Goal: Task Accomplishment & Management: Manage account settings

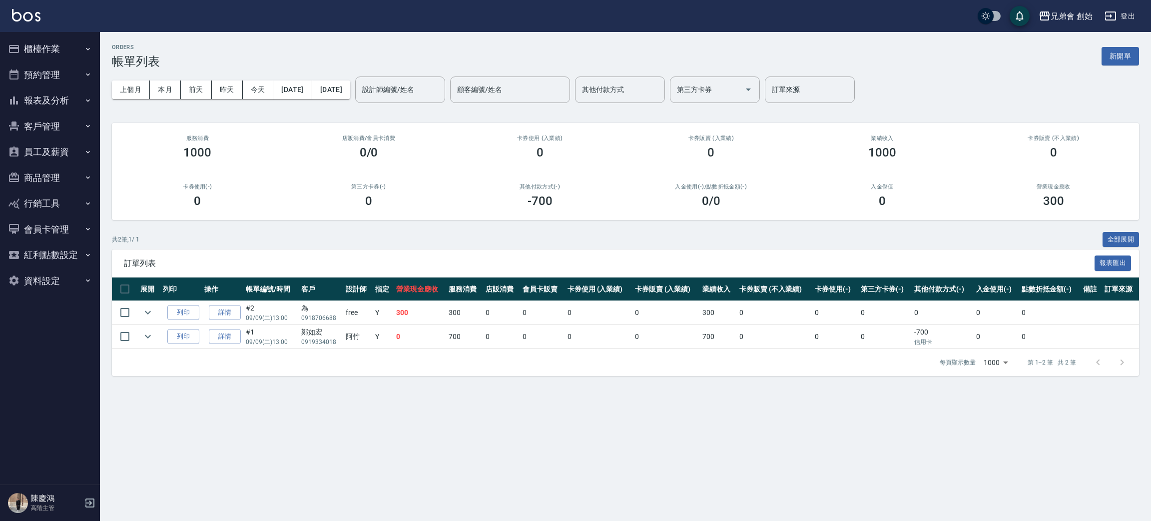
drag, startPoint x: 889, startPoint y: 107, endPoint x: 909, endPoint y: 85, distance: 29.8
click at [891, 106] on div "上個月 本月 前天 昨天 今天 2025/09/09 2025/09/09 設計師編號/姓名 設計師編號/姓名 顧客編號/姓名 顧客編號/姓名 其他付款方式 …" at bounding box center [625, 89] width 1027 height 42
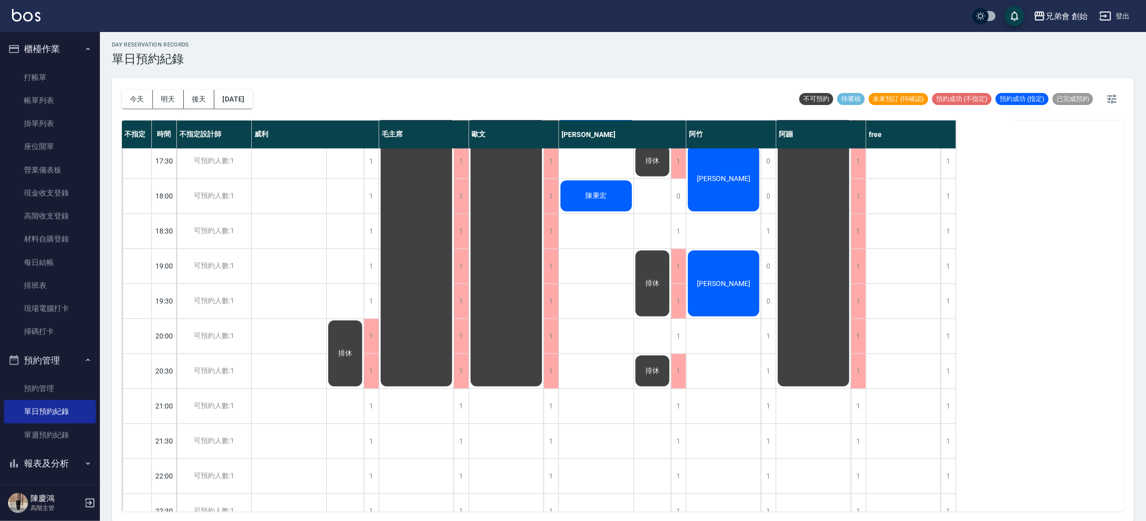
scroll to position [449, 0]
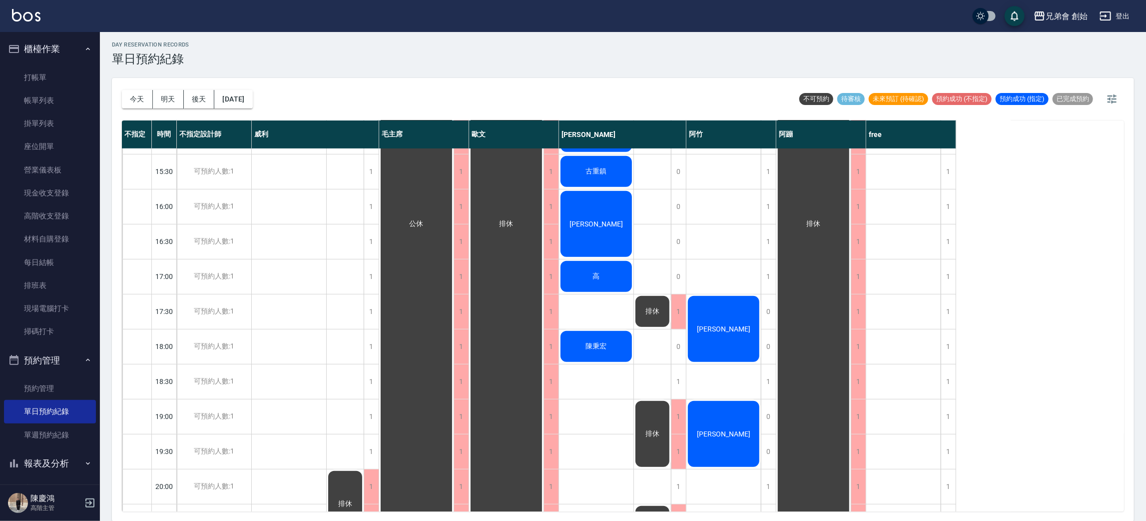
click at [295, 253] on div "林逸軒 呂文傑" at bounding box center [289, 206] width 75 height 1014
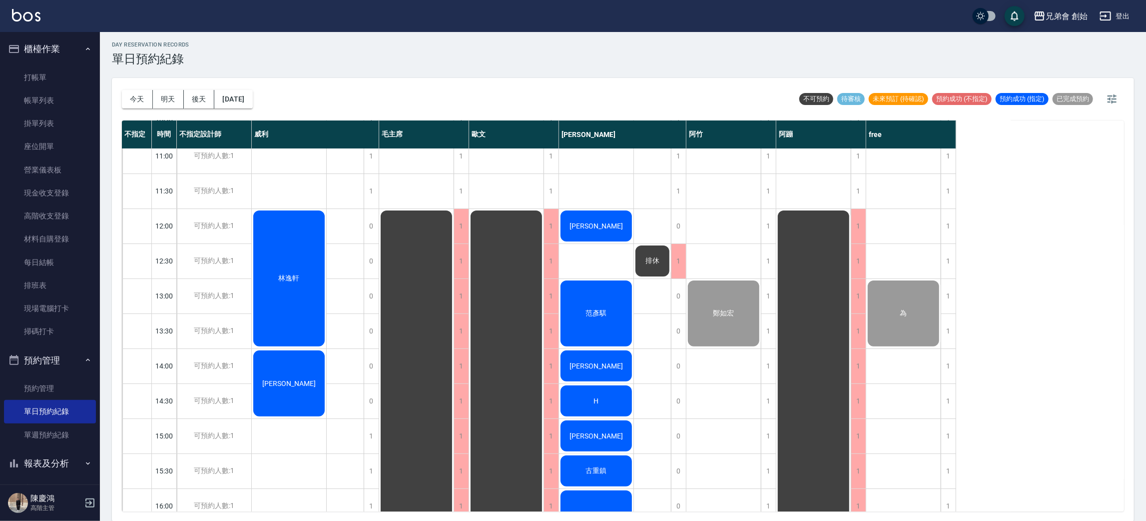
scroll to position [75, 0]
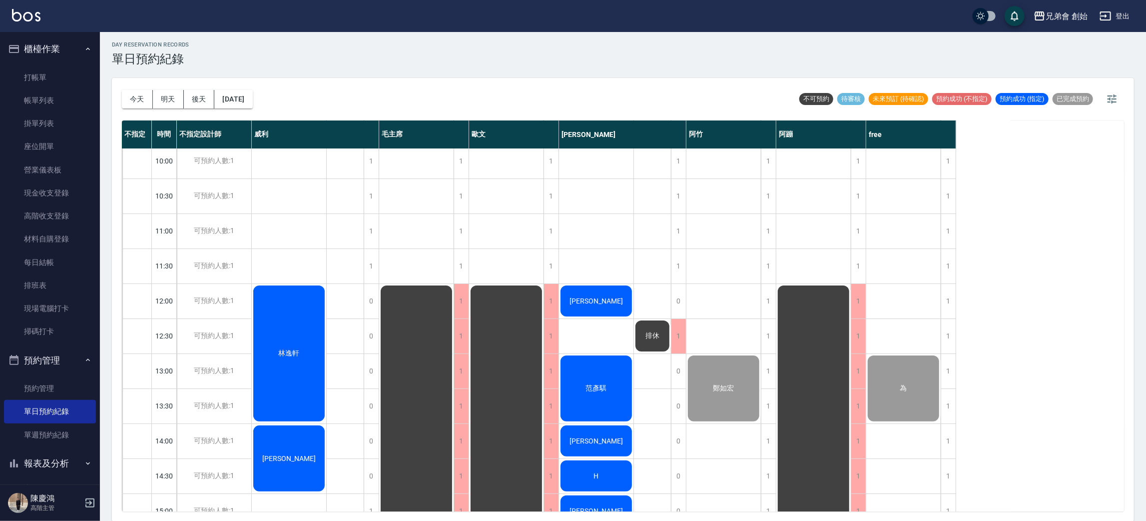
click at [289, 333] on div "林逸軒" at bounding box center [289, 353] width 74 height 139
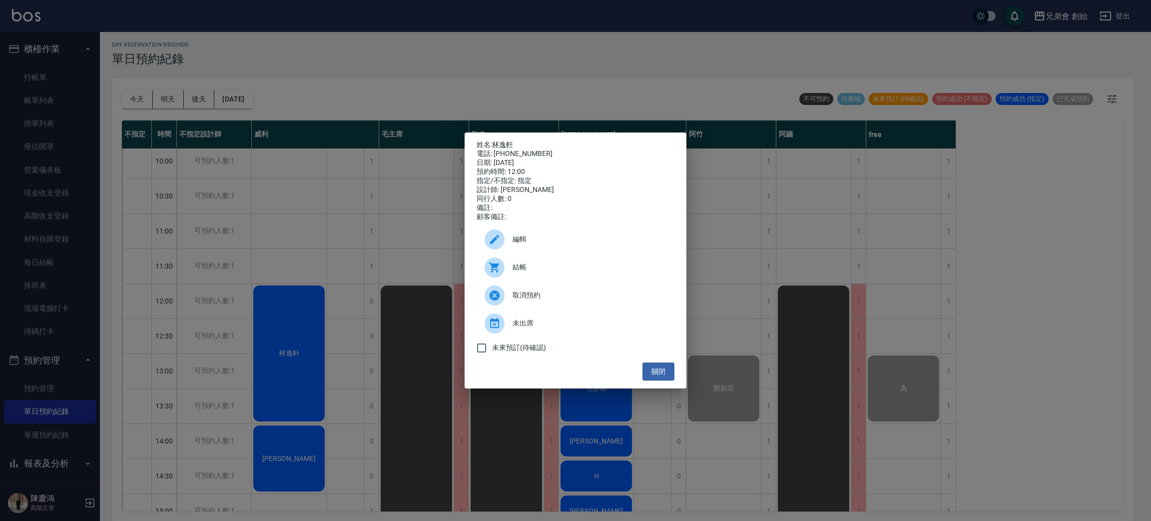
click at [577, 266] on div "結帳" at bounding box center [576, 267] width 198 height 28
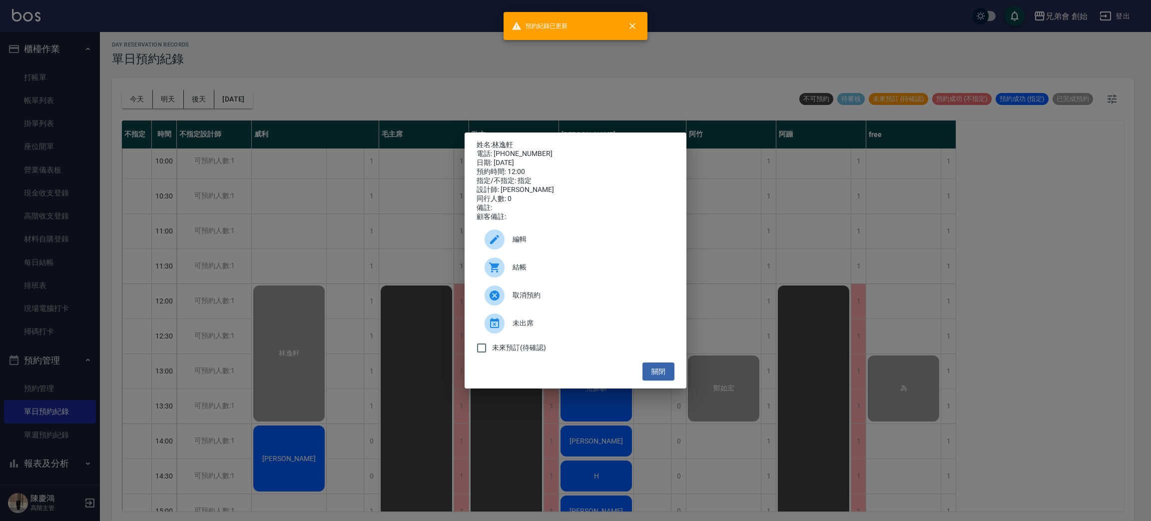
click at [352, 50] on div "姓名: 林逸軒 電話: 0915251985 日期: 2025/09/09 預約時間: 12:00 指定/不指定: 指定 設計師: 威利 同行人數: 0 備註…" at bounding box center [575, 260] width 1151 height 521
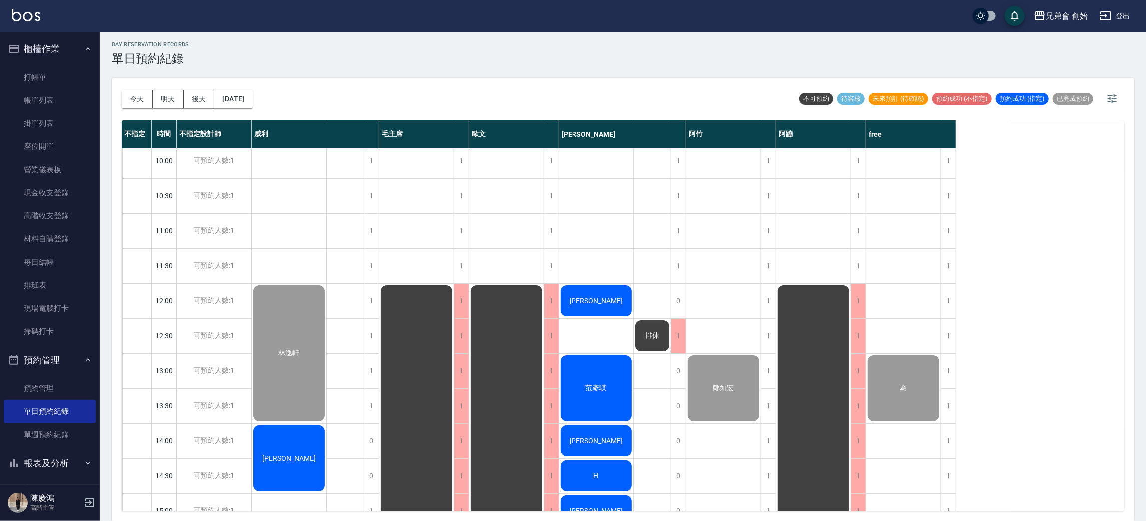
scroll to position [300, 0]
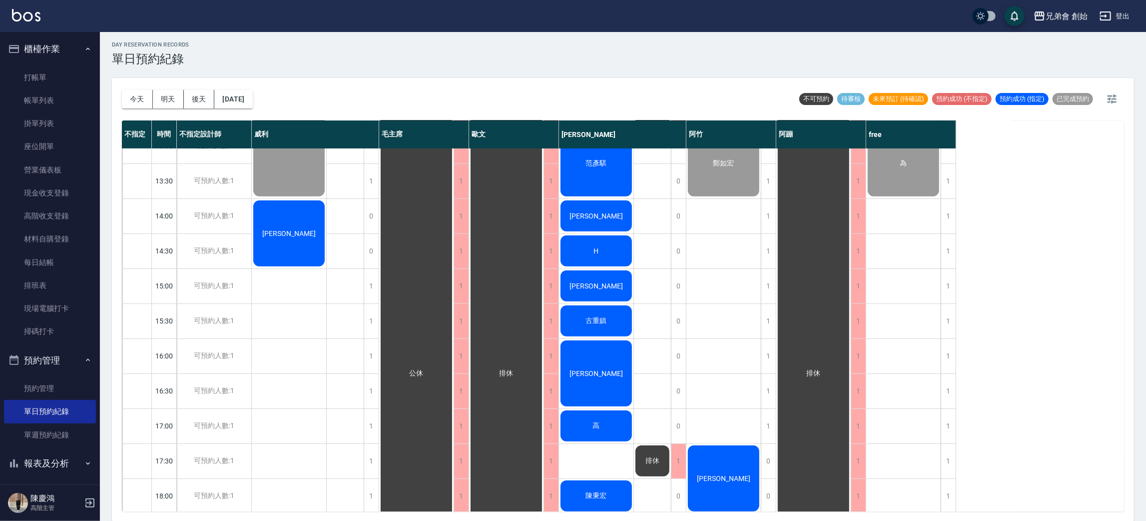
click at [284, 226] on div "呂文傑" at bounding box center [289, 233] width 74 height 69
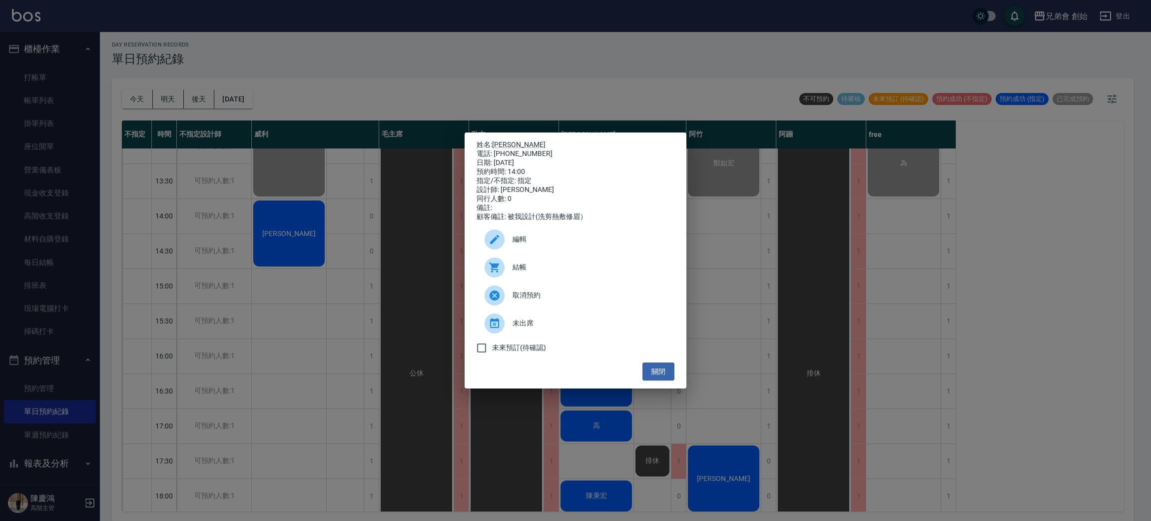
click at [526, 263] on div "結帳" at bounding box center [576, 267] width 198 height 28
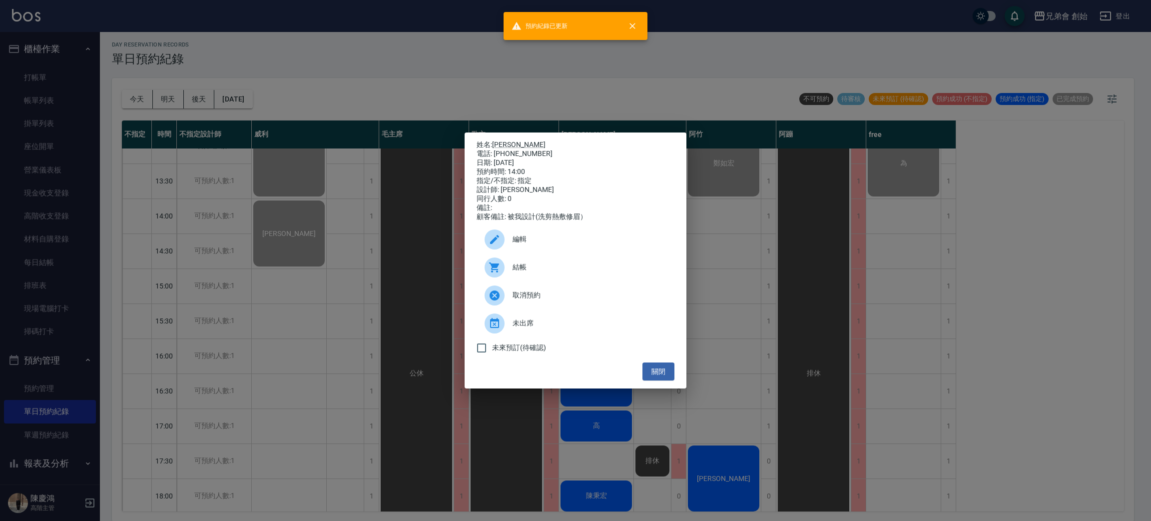
click at [407, 109] on div "姓名: 呂文傑 電話: 0936935130 日期: 2025/09/09 預約時間: 14:00 指定/不指定: 指定 設計師: 威利 同行人數: 0 備註…" at bounding box center [575, 260] width 1151 height 521
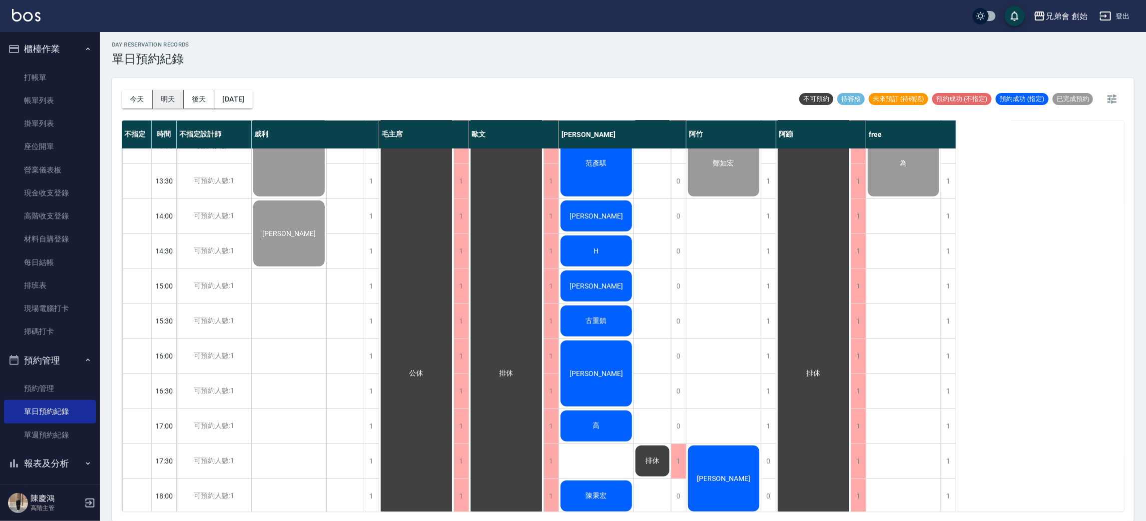
click at [161, 97] on button "明天" at bounding box center [168, 99] width 31 height 18
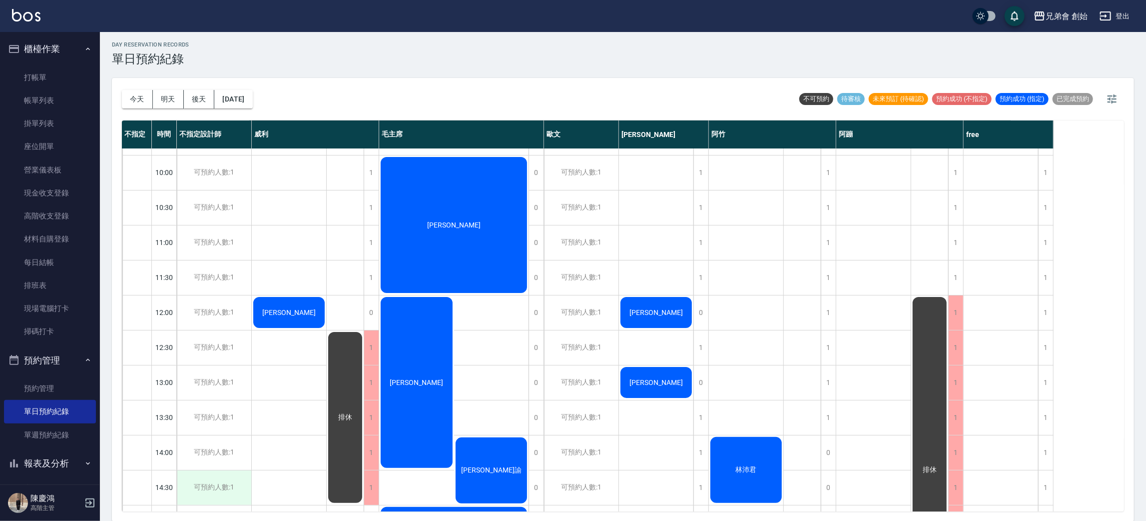
scroll to position [363, 0]
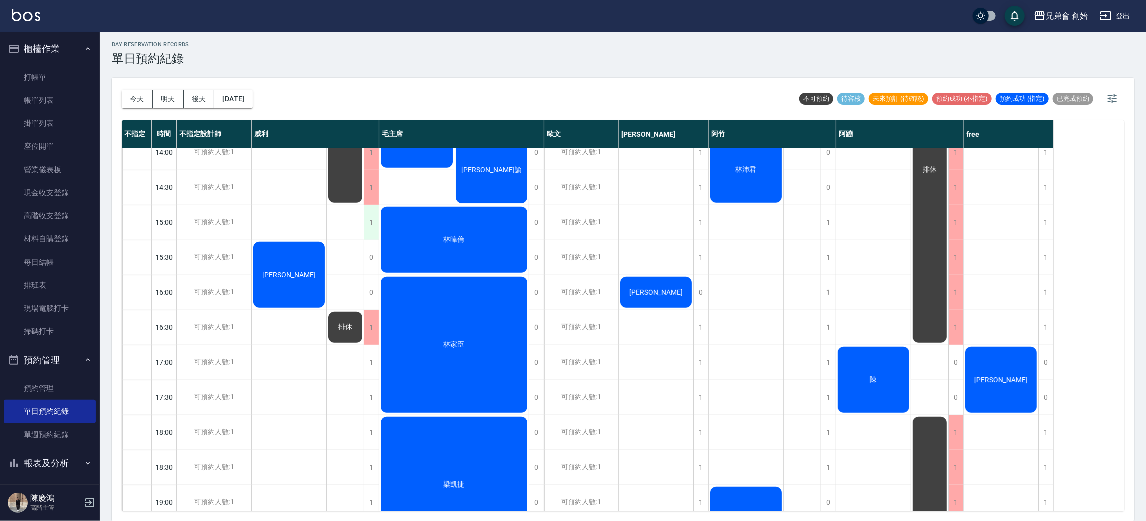
click at [374, 216] on div "1" at bounding box center [371, 222] width 15 height 34
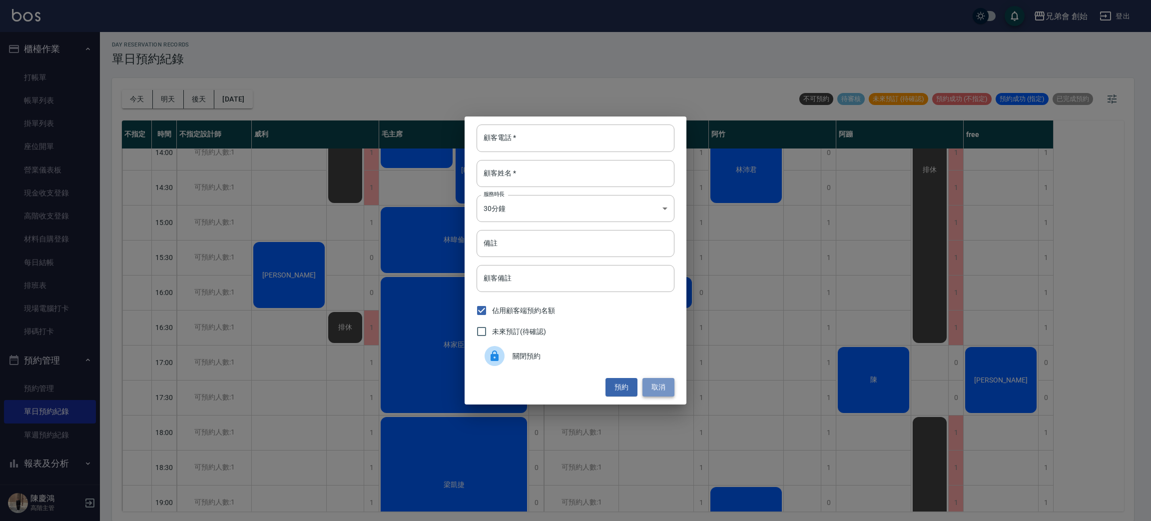
click at [656, 383] on button "取消" at bounding box center [659, 387] width 32 height 18
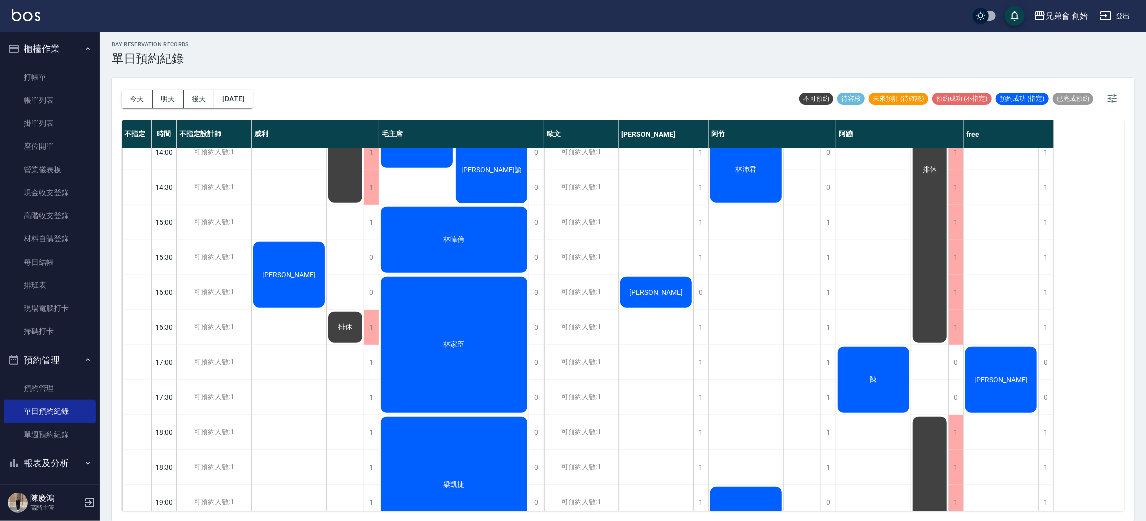
scroll to position [138, 0]
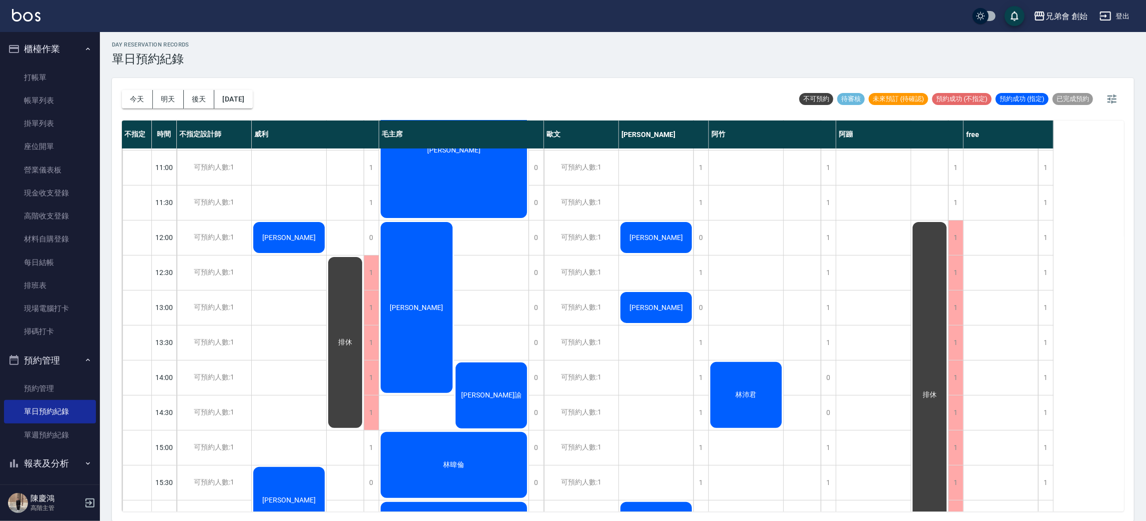
click at [289, 245] on div "楊庭碩" at bounding box center [289, 237] width 74 height 34
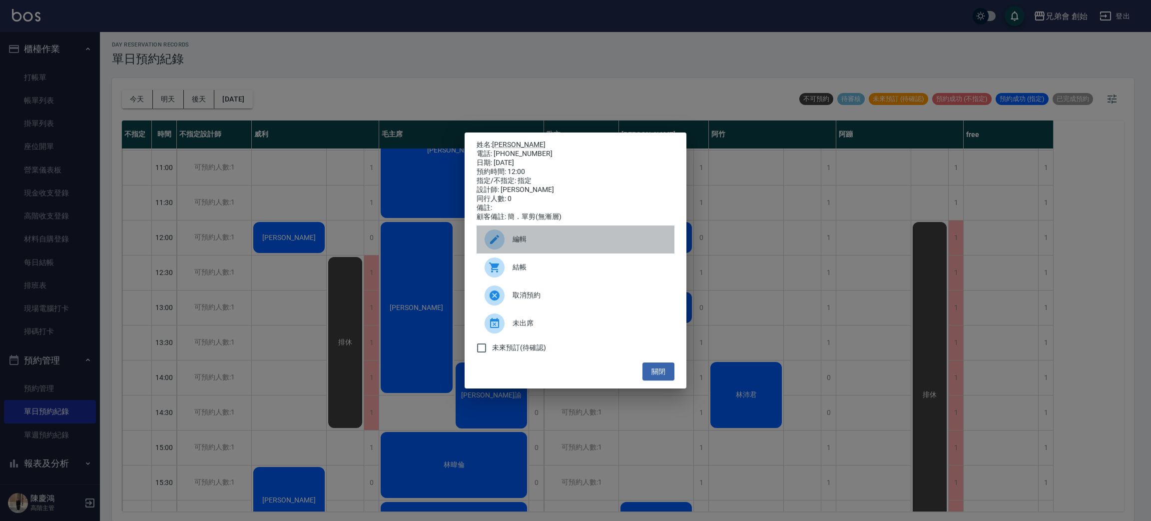
click at [554, 251] on div "編輯" at bounding box center [576, 239] width 198 height 28
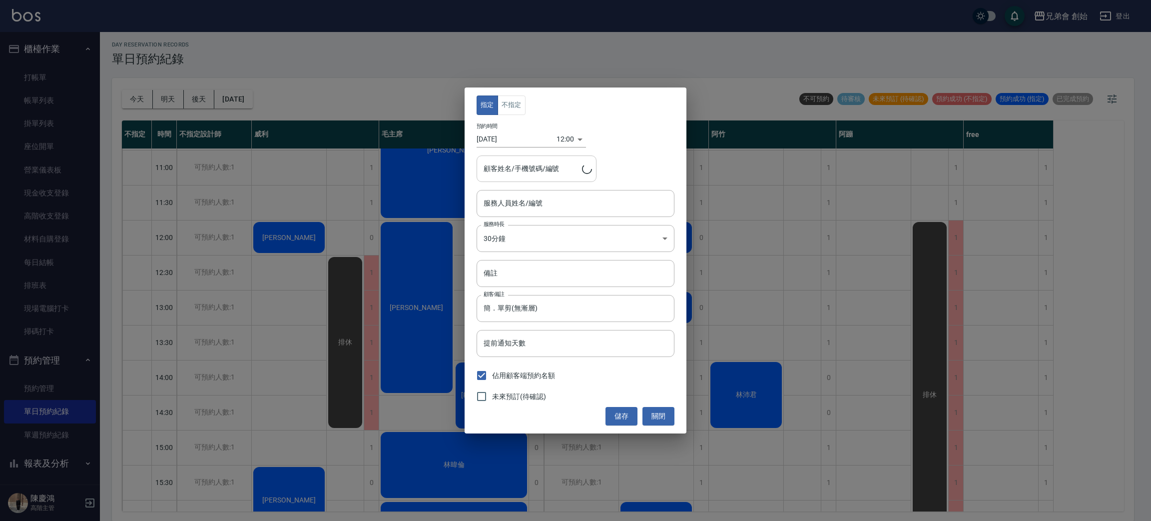
type input "[PERSON_NAME](無代號)"
type input "楊庭碩/0917881975"
click at [542, 239] on body "兄弟會 創始 登出 櫃檯作業 打帳單 帳單列表 掛單列表 座位開單 營業儀表板 現金收支登錄 高階收支登錄 材料自購登錄 每日結帳 排班表 現場電腦打卡 掃碼…" at bounding box center [575, 260] width 1151 height 524
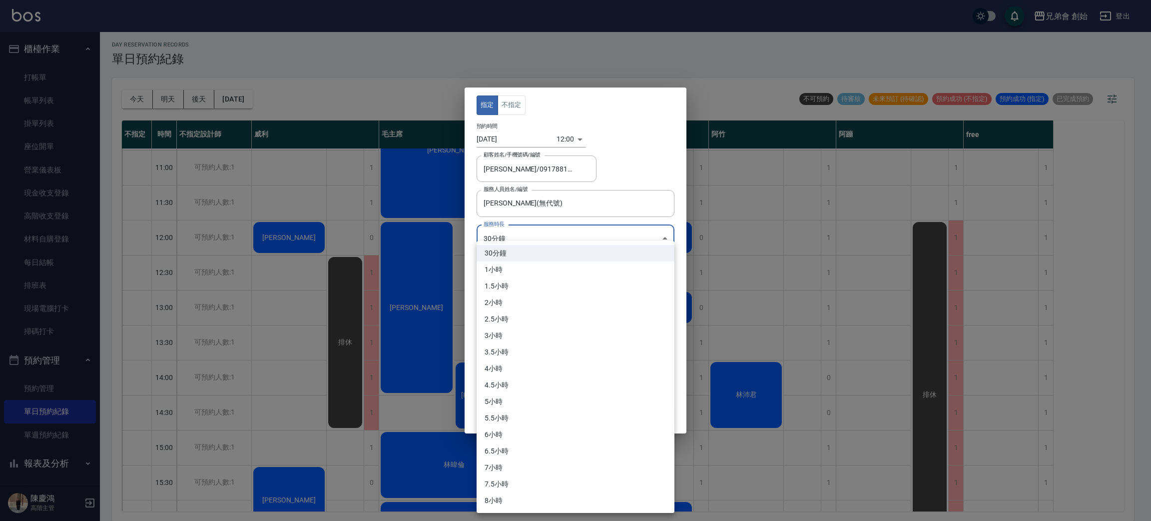
click at [532, 341] on li "3小時" at bounding box center [576, 335] width 198 height 16
type input "6"
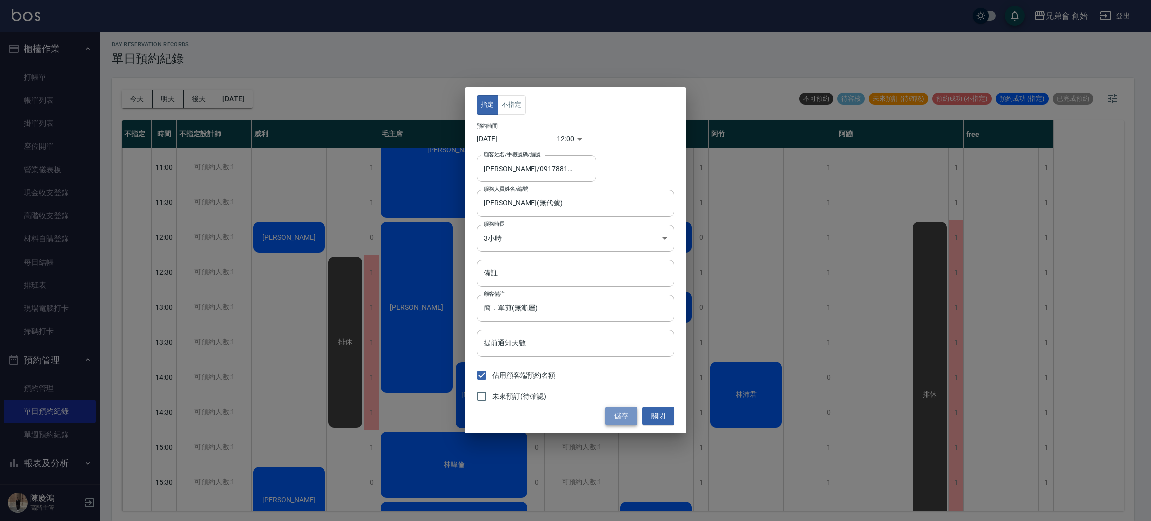
click at [623, 420] on button "儲存" at bounding box center [622, 416] width 32 height 18
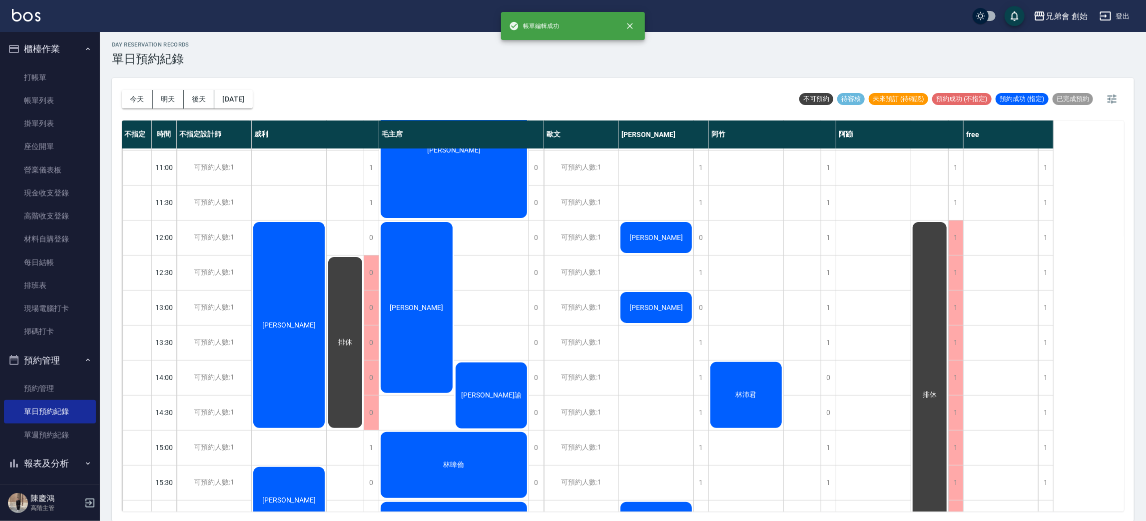
click at [355, 272] on div "排休" at bounding box center [345, 342] width 37 height 174
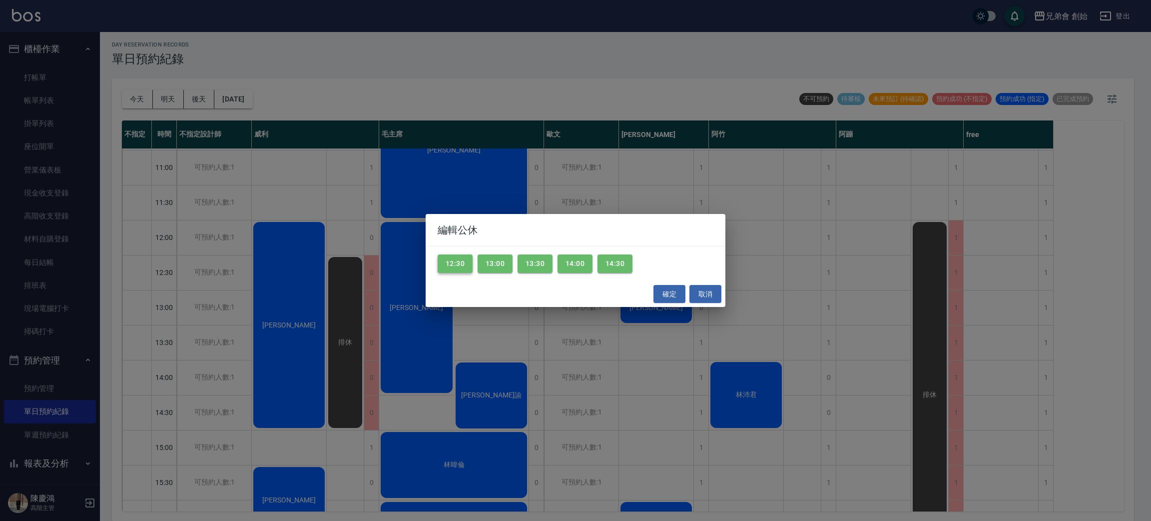
click at [464, 262] on button "12:30" at bounding box center [455, 263] width 35 height 18
click at [502, 260] on button "13:00" at bounding box center [495, 263] width 35 height 18
click at [558, 265] on div "12:30 13:00 13:30 14:00 14:30" at bounding box center [576, 263] width 300 height 34
click at [545, 266] on button "13:30" at bounding box center [535, 263] width 35 height 18
click at [576, 264] on button "14:00" at bounding box center [575, 263] width 35 height 18
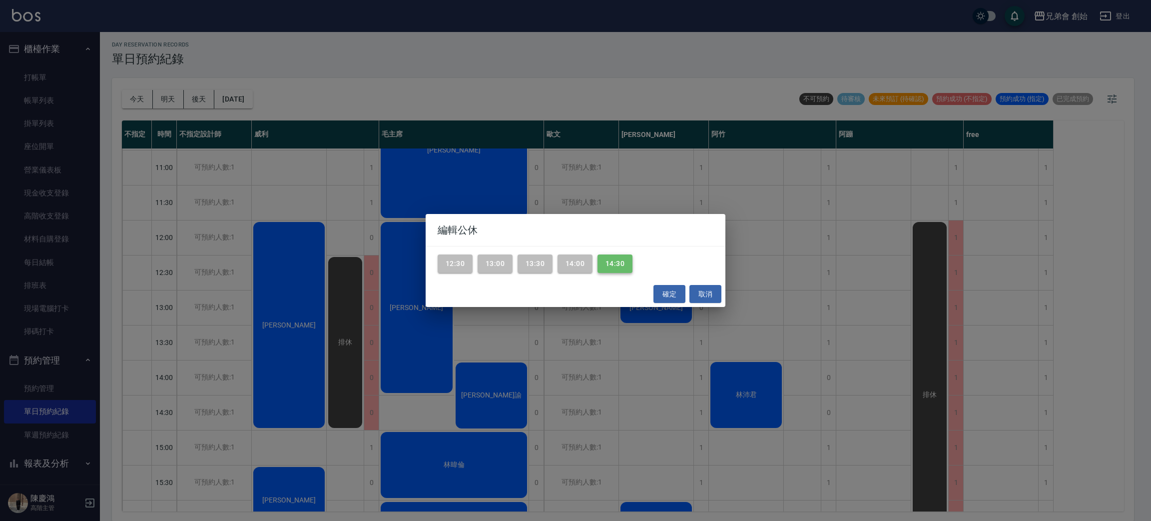
click at [610, 257] on button "14:30" at bounding box center [615, 263] width 35 height 18
click at [677, 296] on button "確定" at bounding box center [670, 294] width 32 height 18
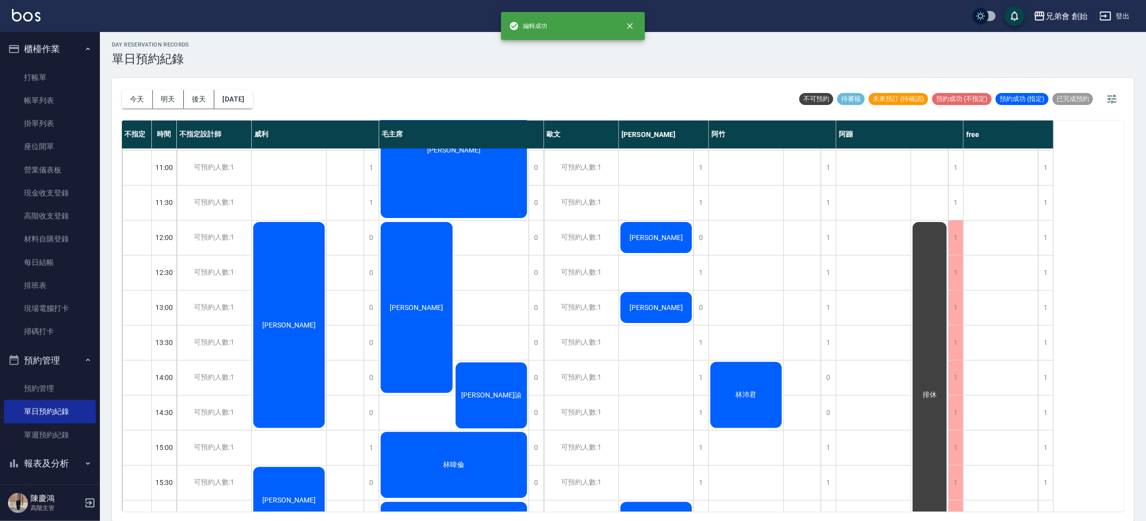
drag, startPoint x: 274, startPoint y: 187, endPoint x: 283, endPoint y: 191, distance: 10.3
click at [277, 188] on div "楊庭碩 吳旭峰" at bounding box center [289, 517] width 75 height 1014
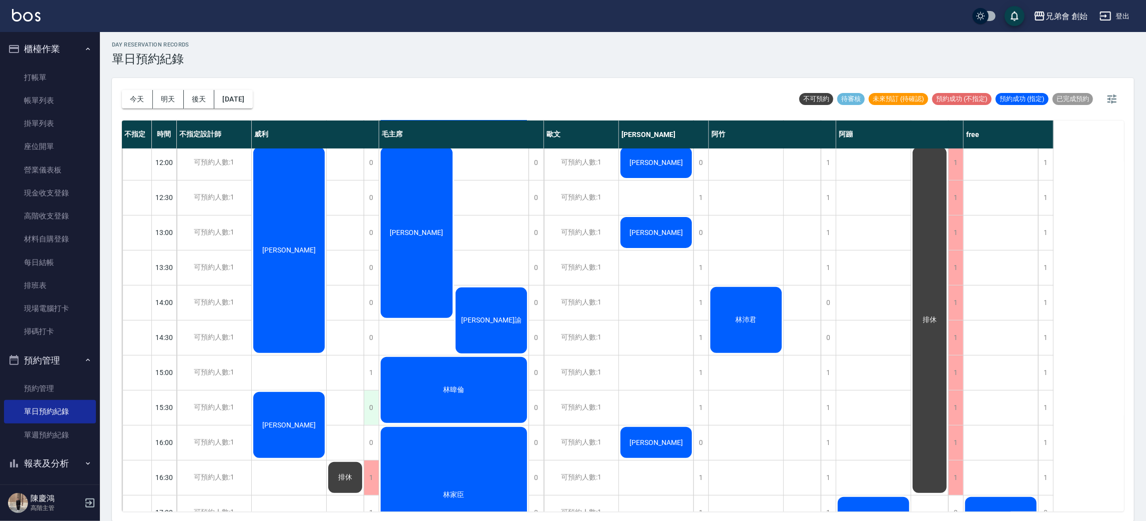
scroll to position [363, 0]
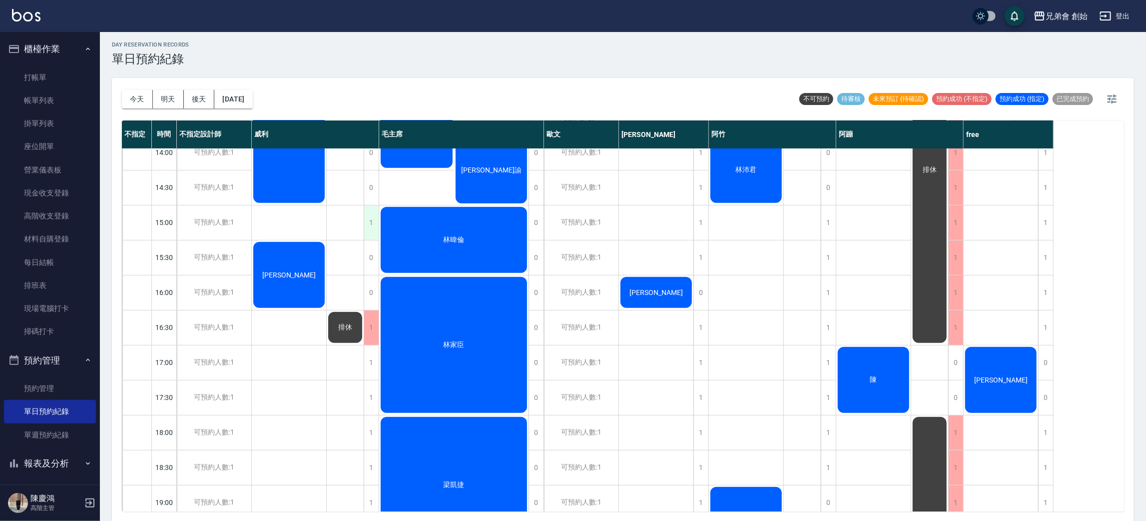
click at [367, 229] on div "1" at bounding box center [371, 222] width 15 height 34
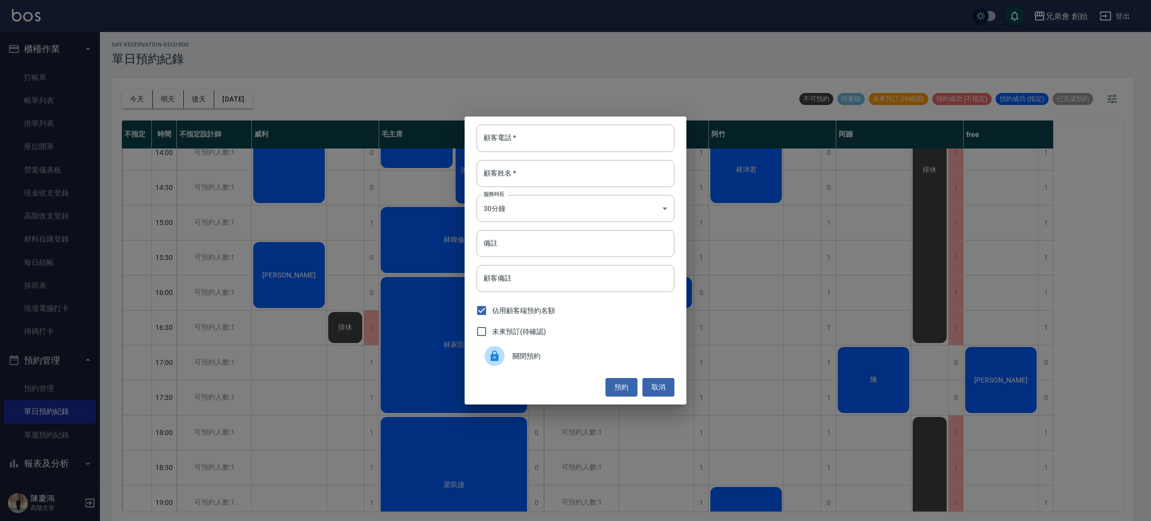
click at [509, 350] on div at bounding box center [499, 356] width 28 height 20
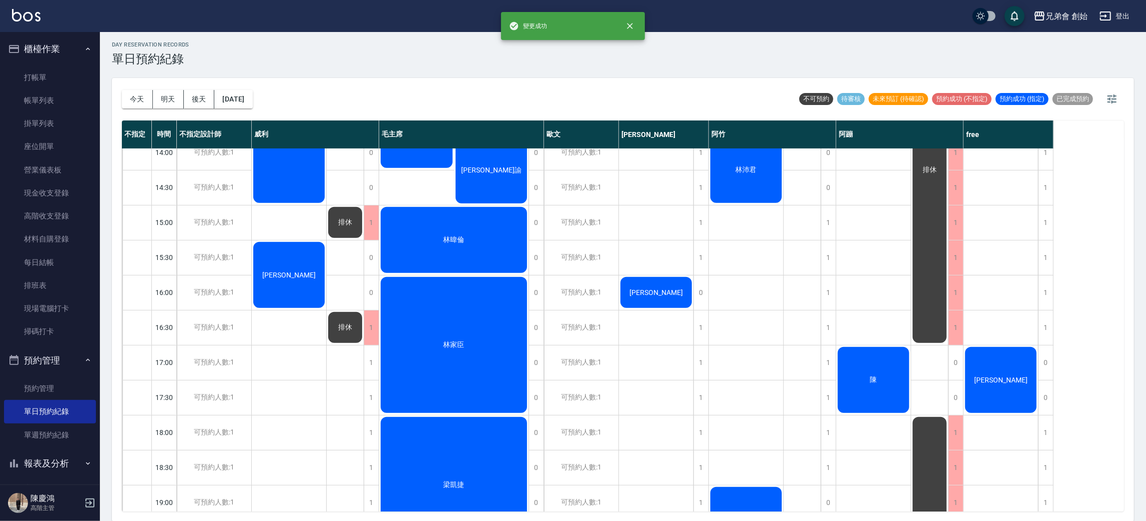
click at [349, 188] on div "排休 排休" at bounding box center [345, 292] width 37 height 1014
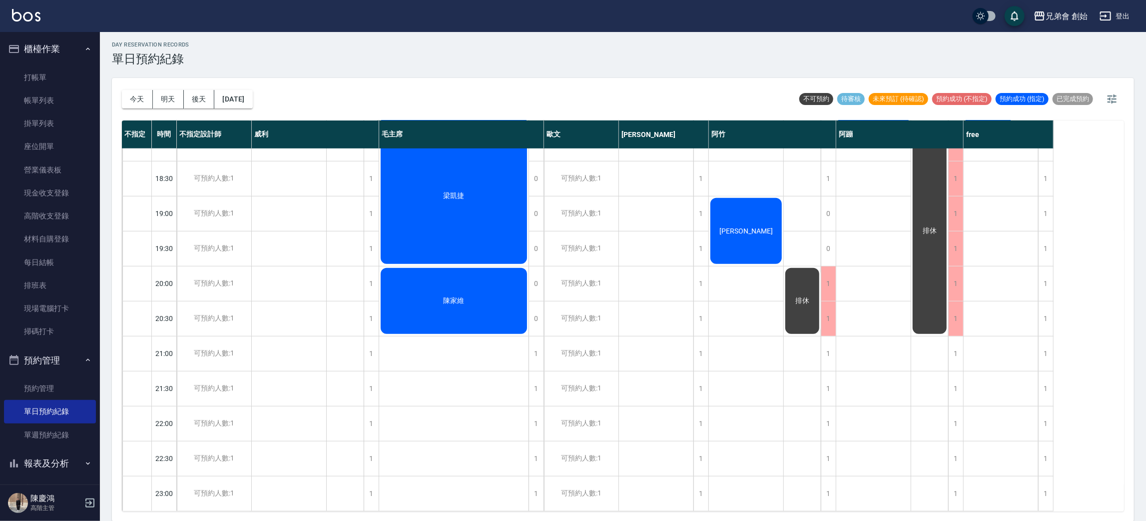
scroll to position [513, 0]
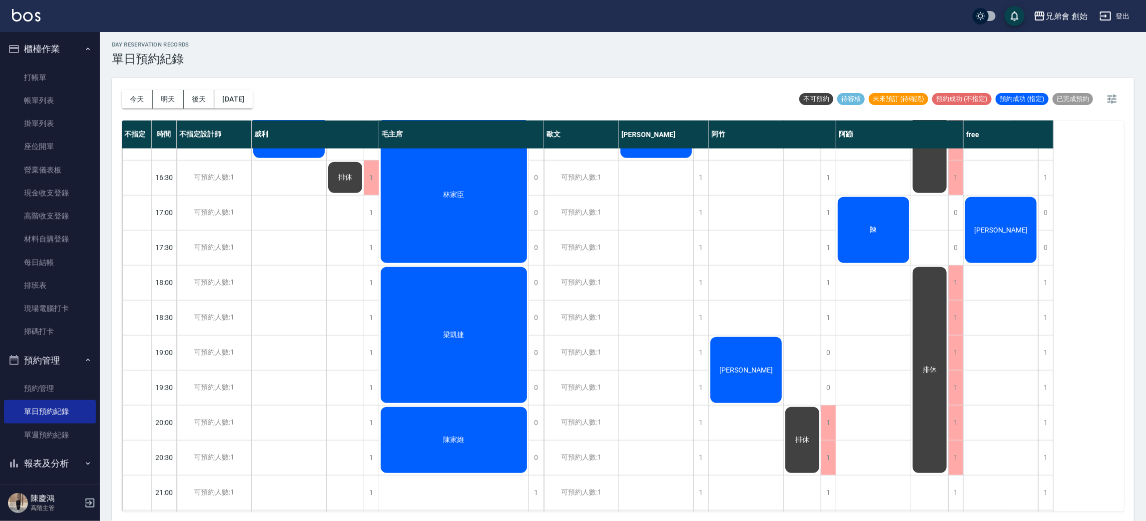
drag, startPoint x: 125, startPoint y: 98, endPoint x: 131, endPoint y: 95, distance: 6.5
click at [126, 98] on button "今天" at bounding box center [137, 99] width 31 height 18
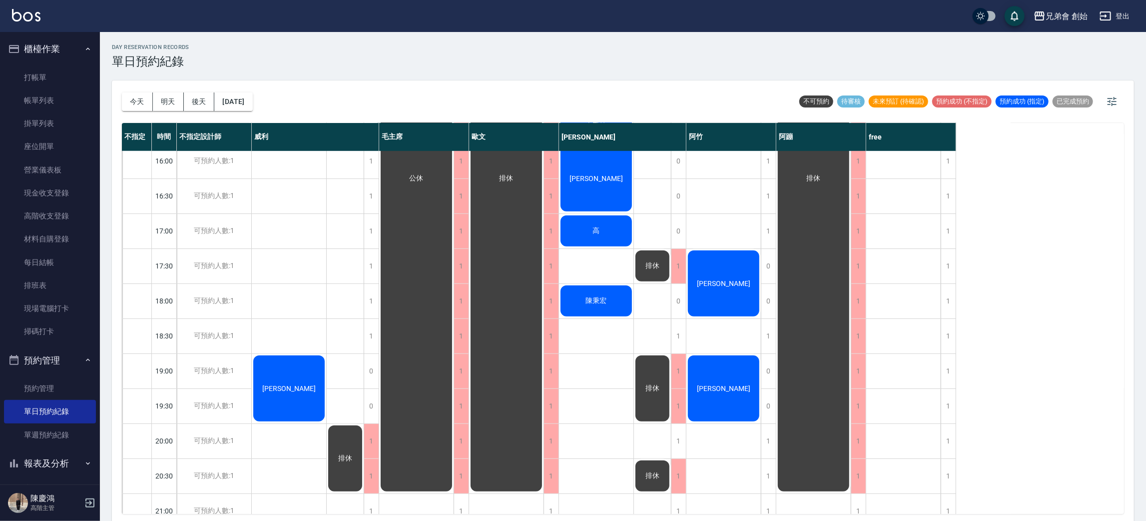
scroll to position [500, 0]
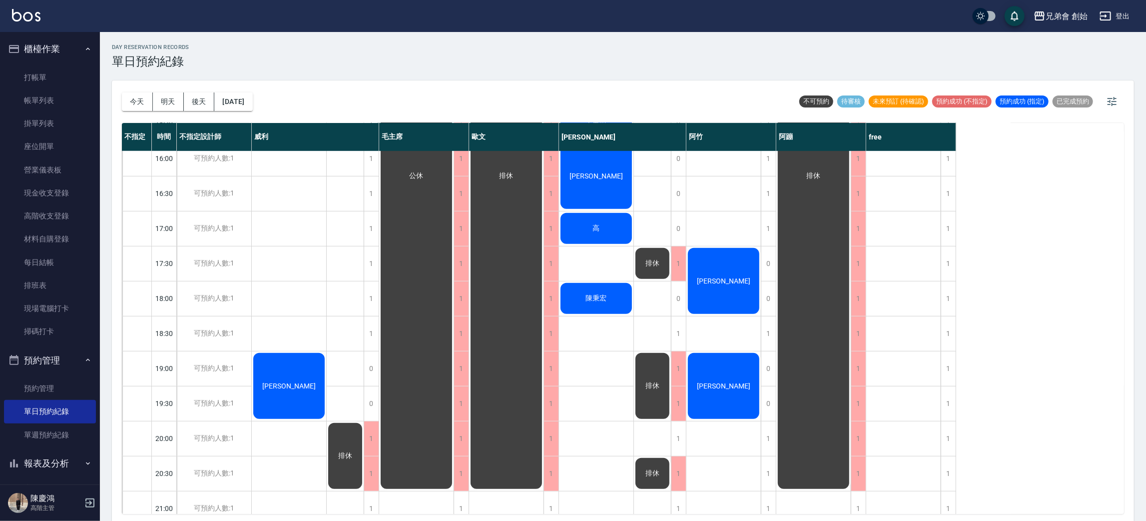
click at [313, 367] on div "林國籠" at bounding box center [289, 385] width 74 height 69
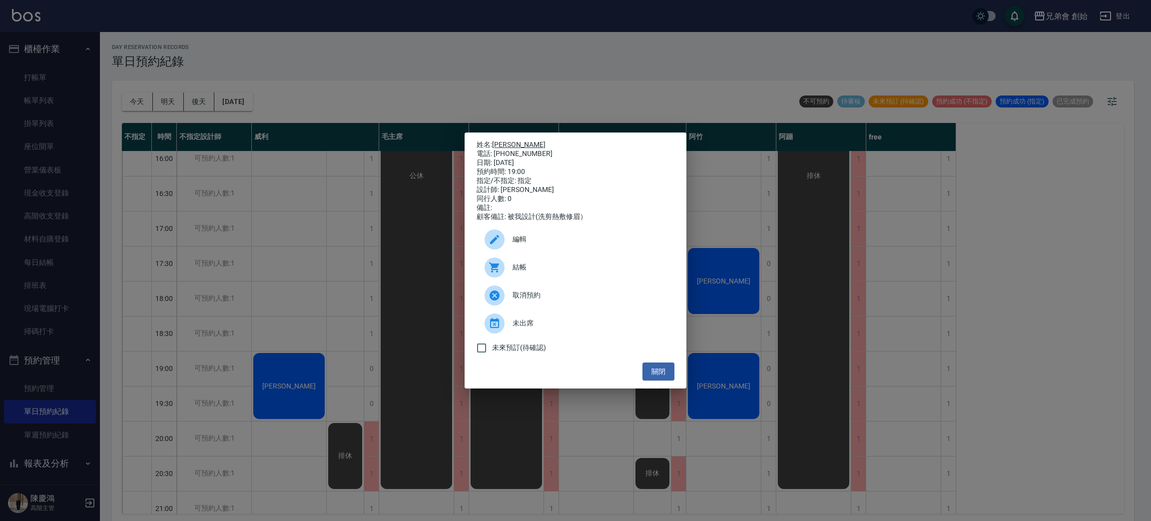
click at [508, 140] on link "林國籠" at bounding box center [518, 144] width 53 height 8
click at [431, 97] on div "姓名: 林國籠 電話: 0925006418 日期: 2025/09/09 預約時間: 19:00 指定/不指定: 指定 設計師: 威利 同行人數: 0 備註…" at bounding box center [575, 260] width 1151 height 521
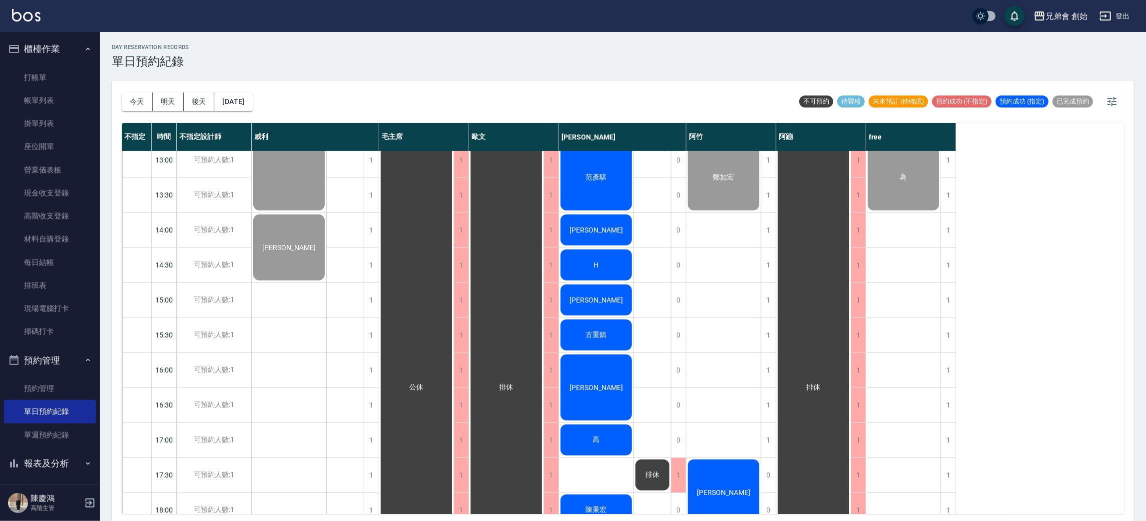
scroll to position [513, 0]
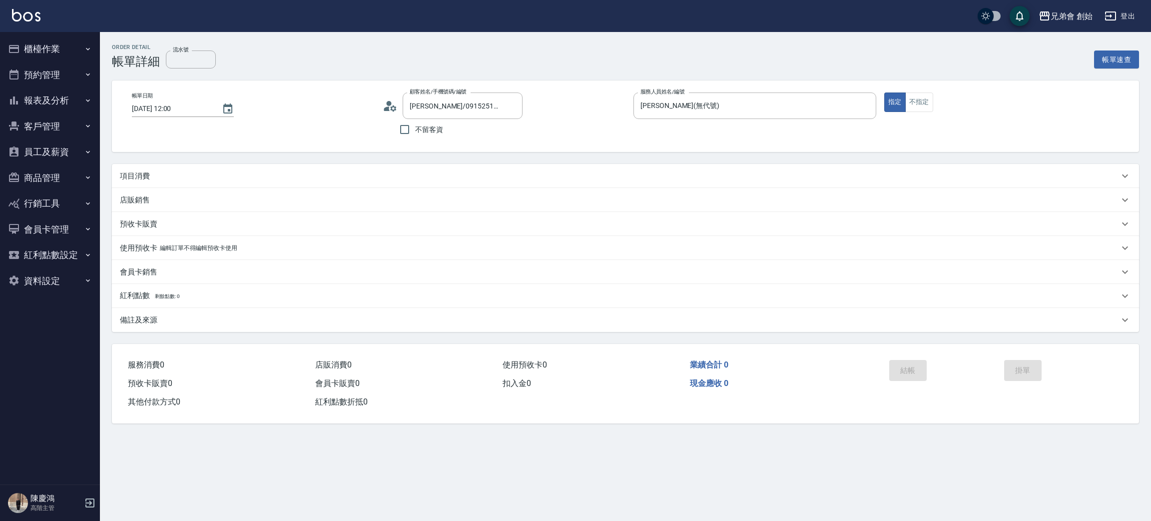
click at [292, 175] on div "項目消費" at bounding box center [619, 176] width 999 height 10
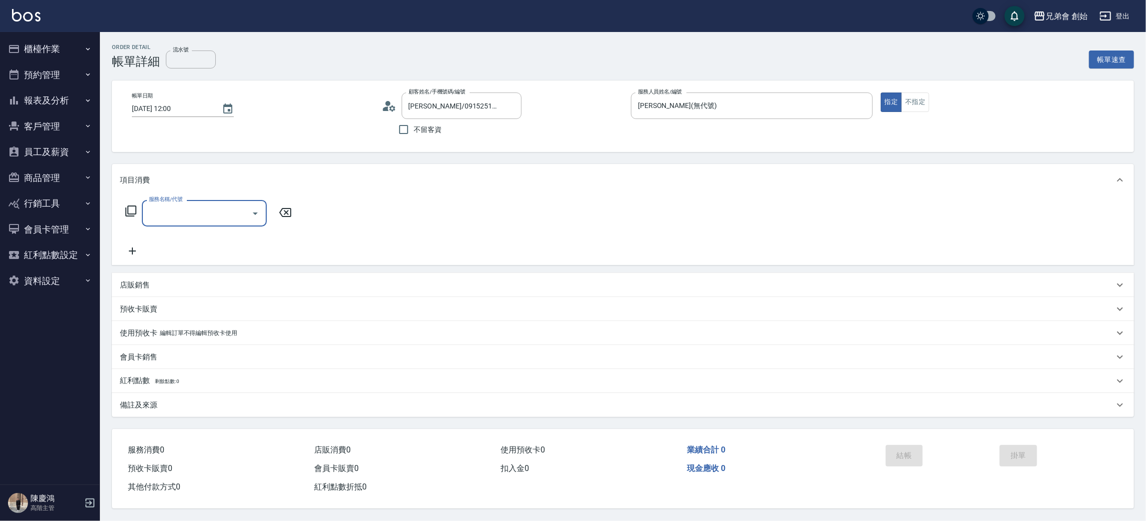
click at [180, 230] on div "服務名稱/代號 服務名稱/代號" at bounding box center [209, 228] width 178 height 57
click at [189, 218] on input "服務名稱/代號" at bounding box center [196, 212] width 101 height 17
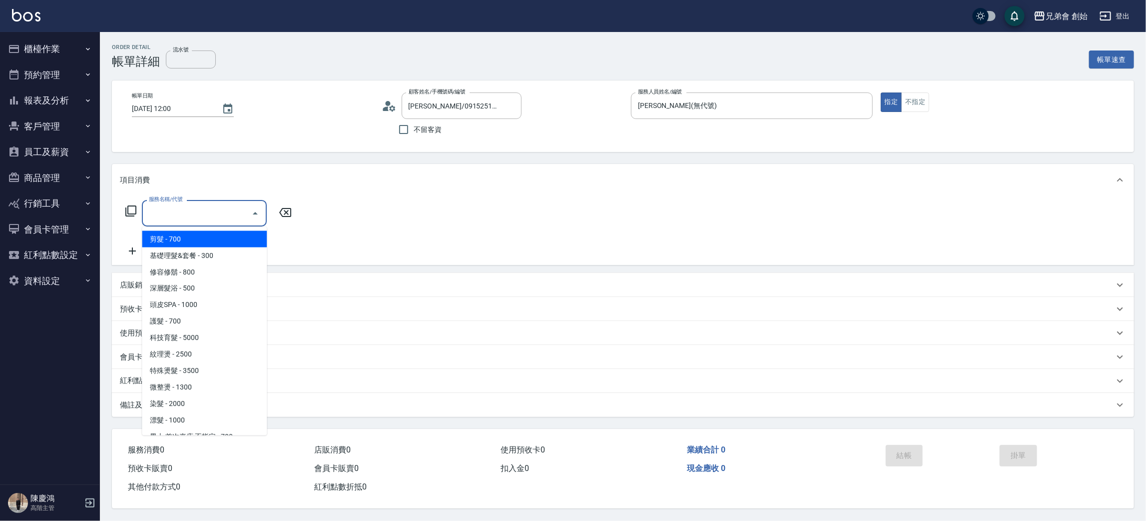
click at [221, 238] on span "剪髮 - 700" at bounding box center [204, 239] width 125 height 16
type input "剪髮(A01)"
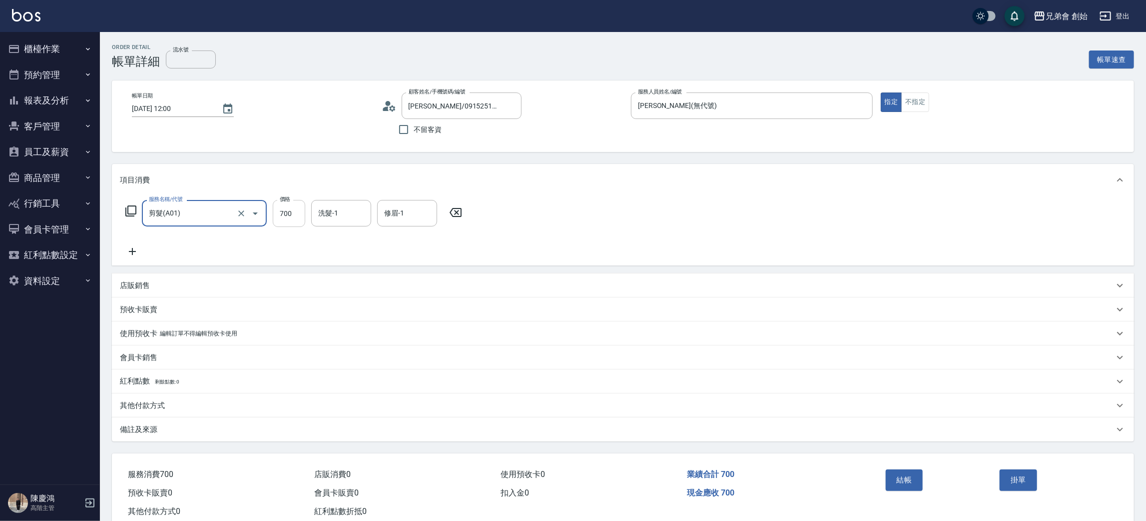
click at [286, 214] on input "700" at bounding box center [289, 213] width 32 height 27
type input "500"
click at [967, 234] on div "服務名稱/代號 剪髮(A01) 服務名稱/代號 價格 500 價格 洗髮-1 洗髮-1 修眉-1 修眉-1" at bounding box center [623, 230] width 1022 height 69
click at [915, 473] on button "結帳" at bounding box center [904, 479] width 37 height 21
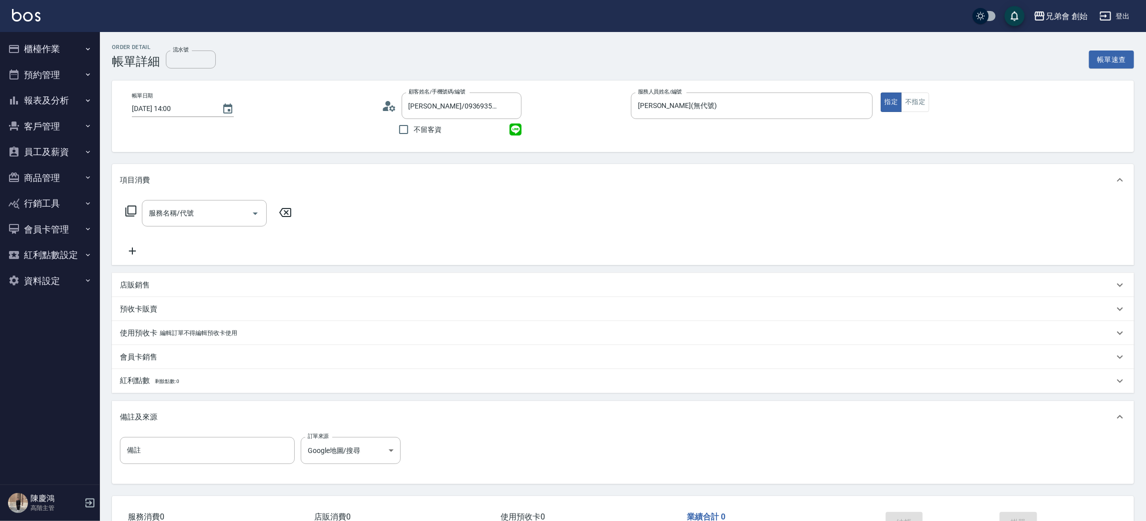
click at [394, 106] on icon at bounding box center [392, 108] width 6 height 6
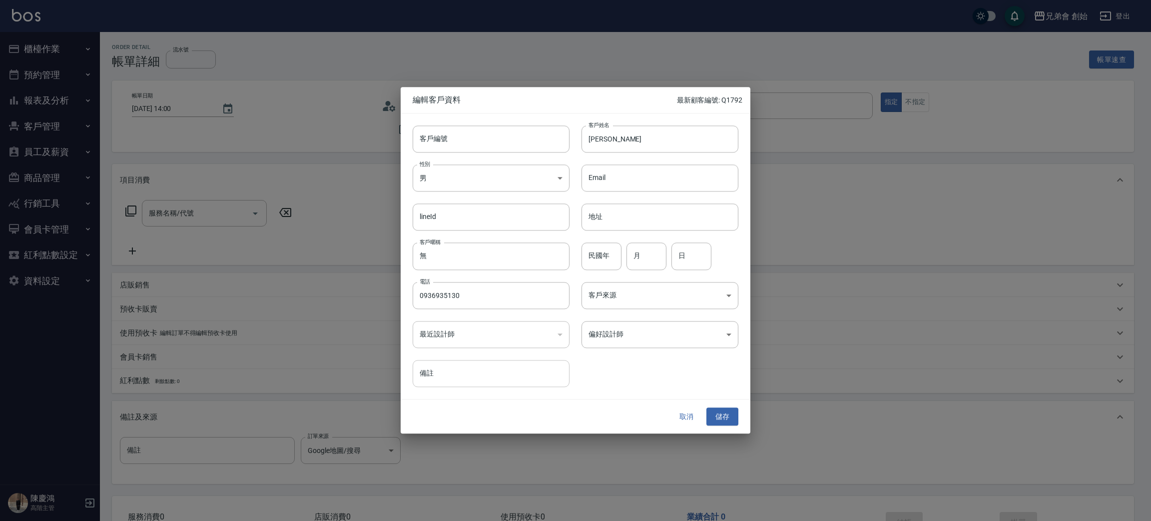
click at [478, 364] on input "備註" at bounding box center [491, 373] width 157 height 27
type input "中央碩士 長髮男子"
click at [721, 416] on button "儲存" at bounding box center [723, 416] width 32 height 18
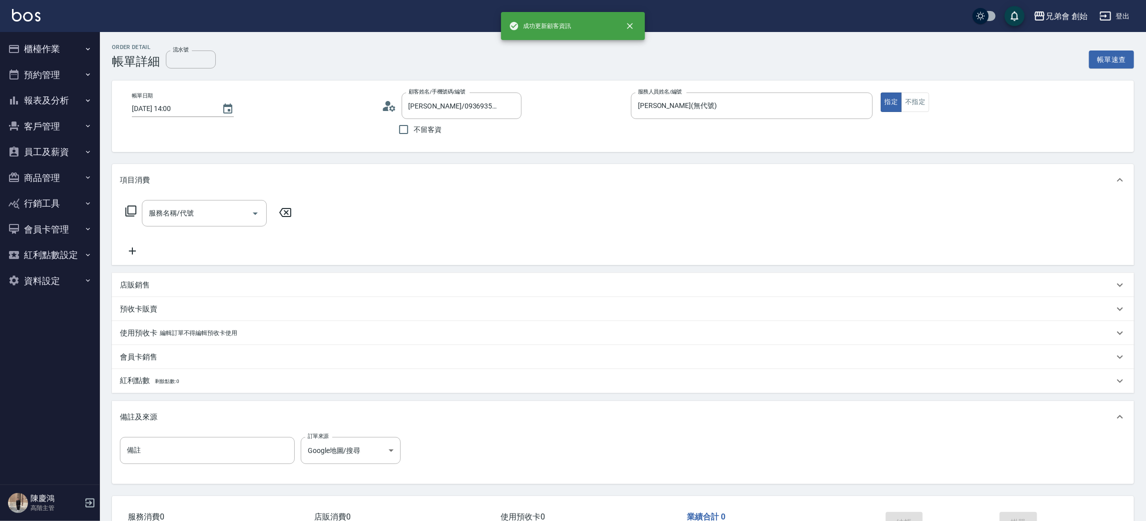
type input "[PERSON_NAME]/0936935130/"
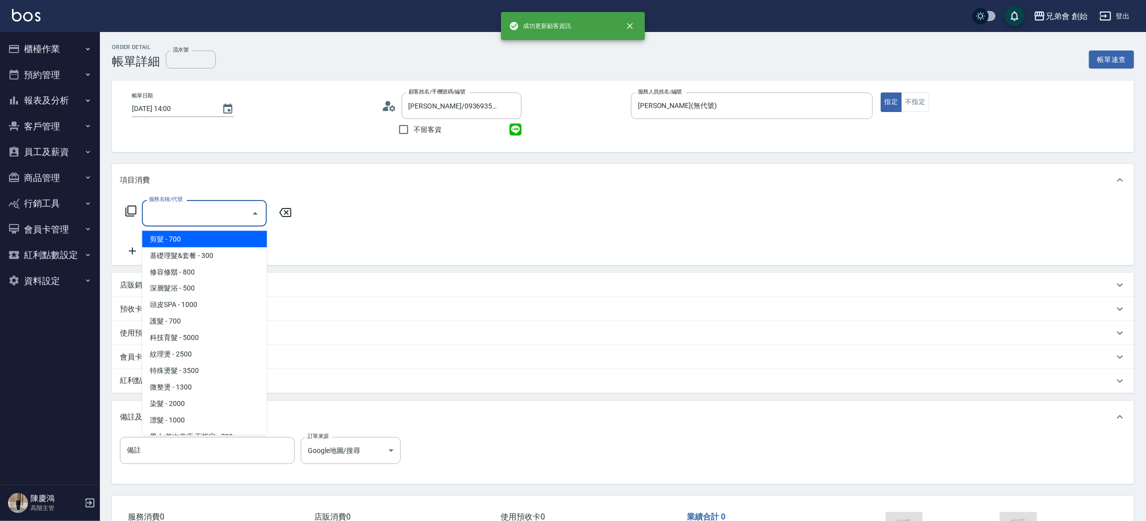
click at [195, 214] on input "服務名稱/代號" at bounding box center [196, 212] width 101 height 17
click at [189, 238] on span "剪髮 - 700" at bounding box center [204, 239] width 125 height 16
type input "剪髮(A01)"
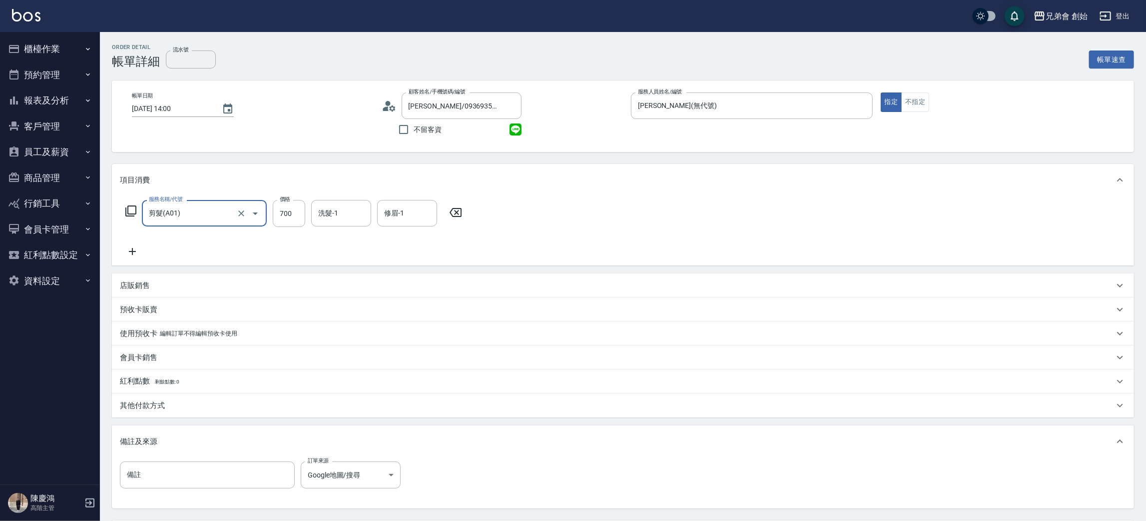
click at [780, 236] on div "服務名稱/代號 剪髮(A01) 服務名稱/代號 價格 700 價格 洗髮-1 洗髮-1 修眉-1 修眉-1" at bounding box center [623, 230] width 1022 height 69
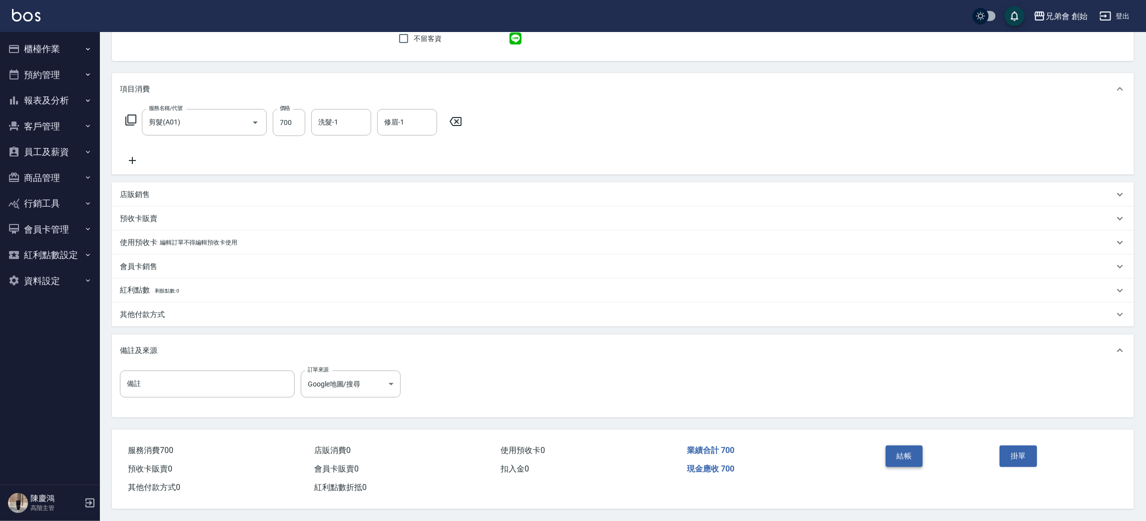
click at [904, 449] on button "結帳" at bounding box center [904, 455] width 37 height 21
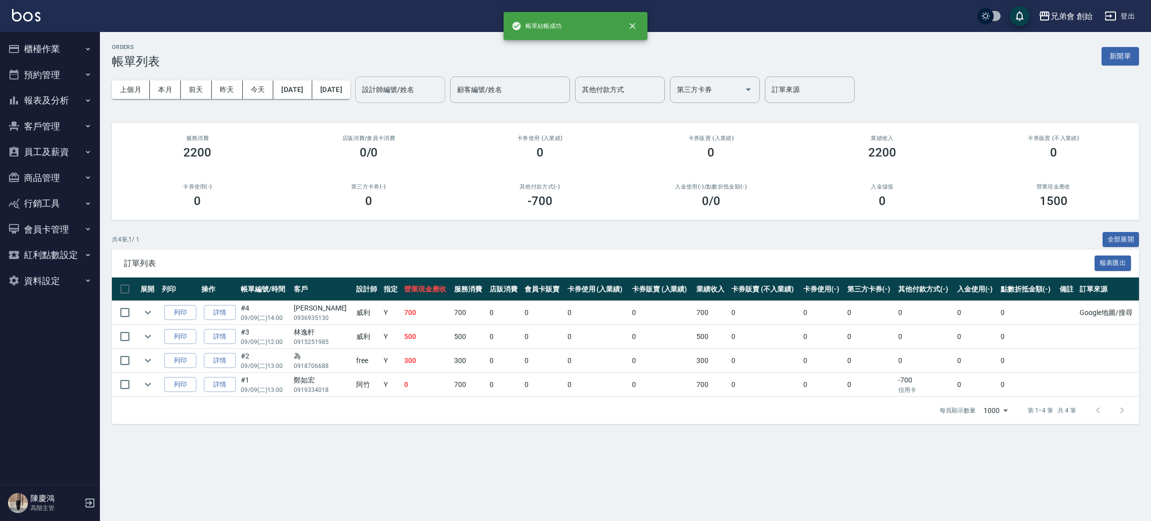
click at [441, 89] on input "設計師編號/姓名" at bounding box center [400, 89] width 81 height 17
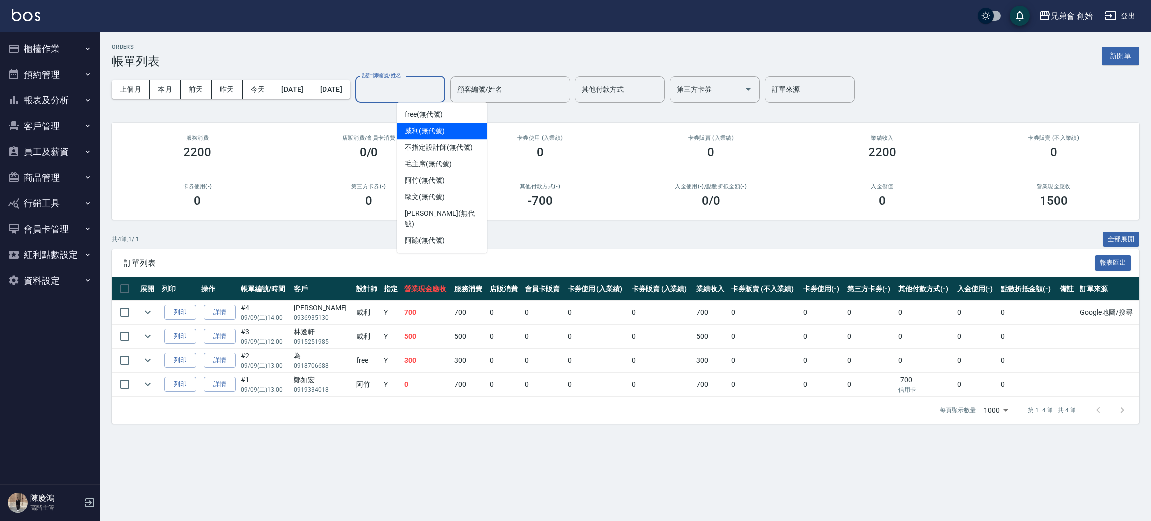
click at [446, 129] on div "[PERSON_NAME] (無代號)" at bounding box center [442, 131] width 90 height 16
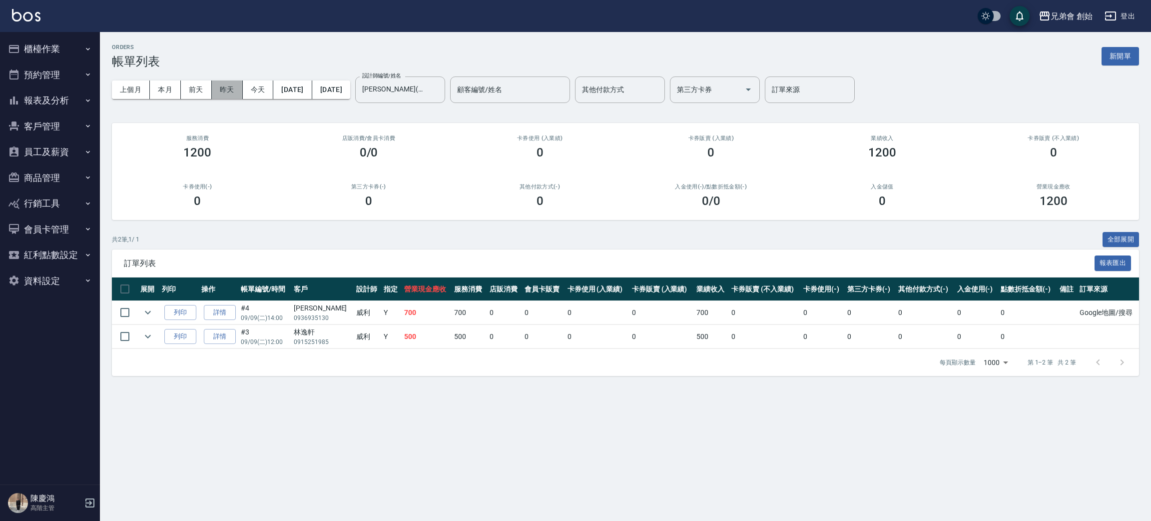
click at [235, 95] on button "昨天" at bounding box center [227, 89] width 31 height 18
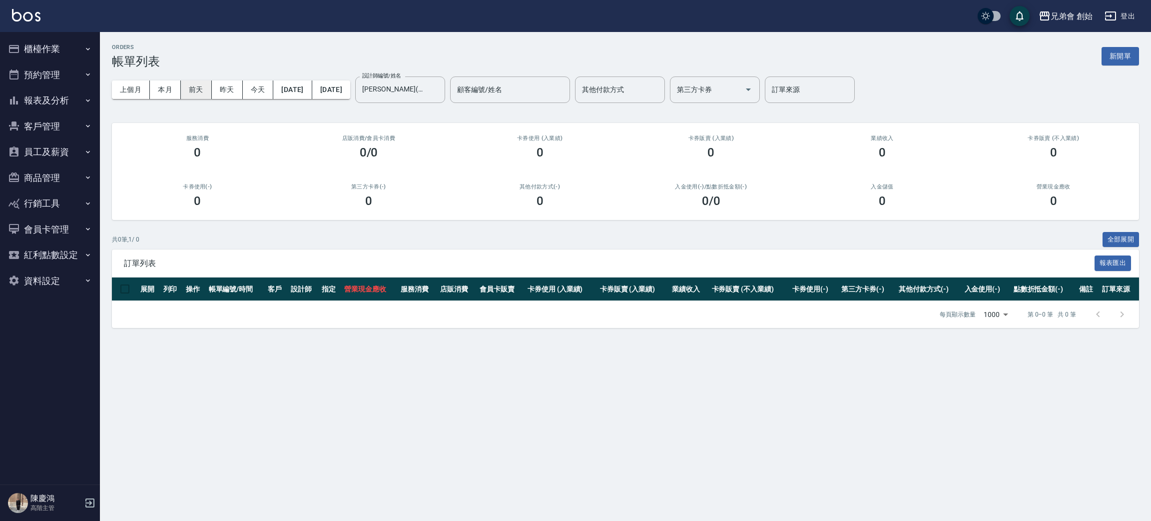
click at [265, 89] on button "今天" at bounding box center [258, 89] width 31 height 18
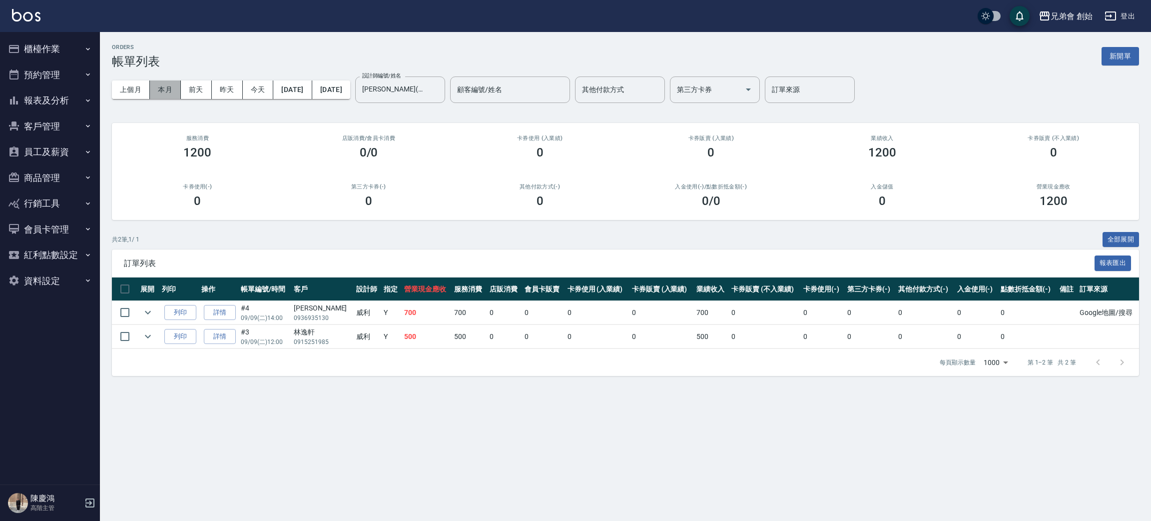
click at [158, 88] on button "本月" at bounding box center [165, 89] width 31 height 18
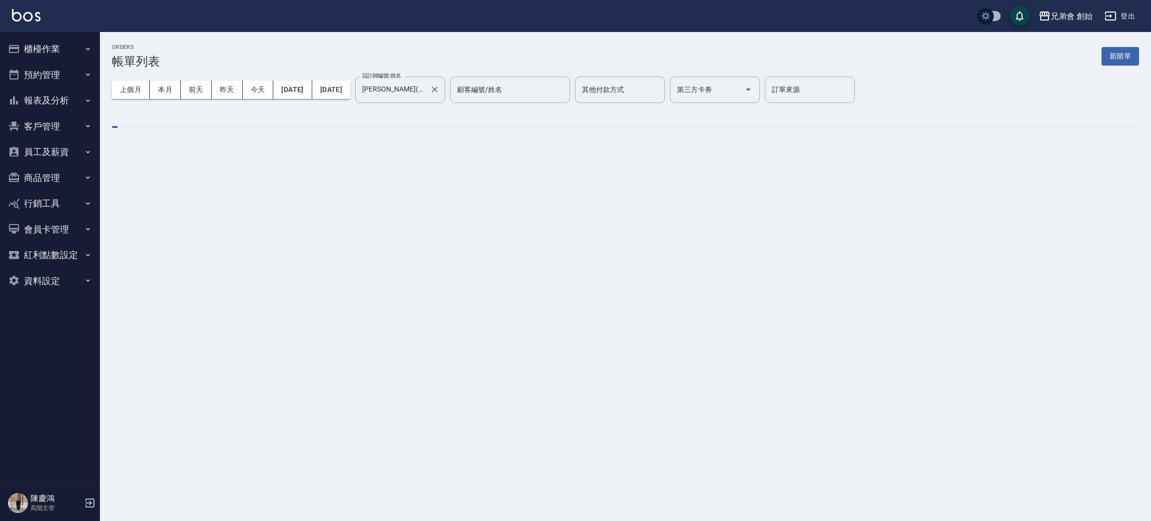
click at [401, 72] on label "設計師編號/姓名" at bounding box center [381, 75] width 39 height 7
click at [419, 81] on input "[PERSON_NAME](無代號)" at bounding box center [393, 89] width 66 height 17
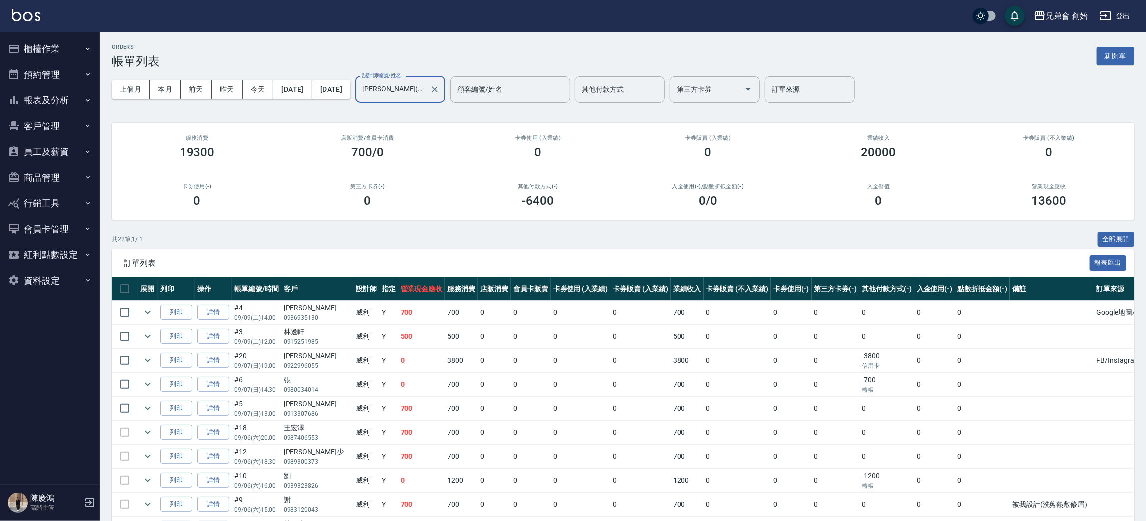
click at [421, 83] on input "[PERSON_NAME](無代號)" at bounding box center [393, 89] width 66 height 17
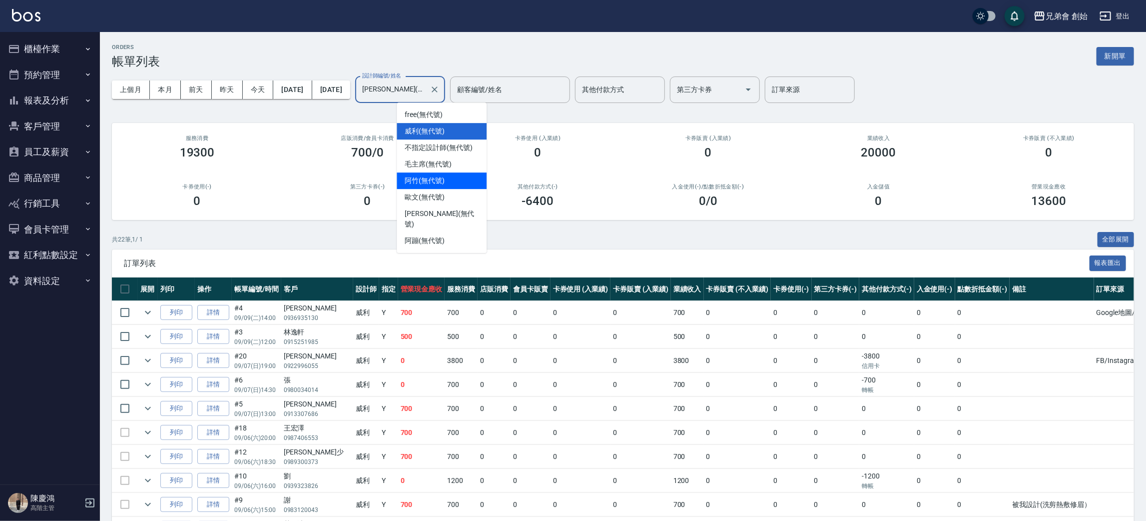
click at [454, 177] on div "阿竹 (無代號)" at bounding box center [442, 180] width 90 height 16
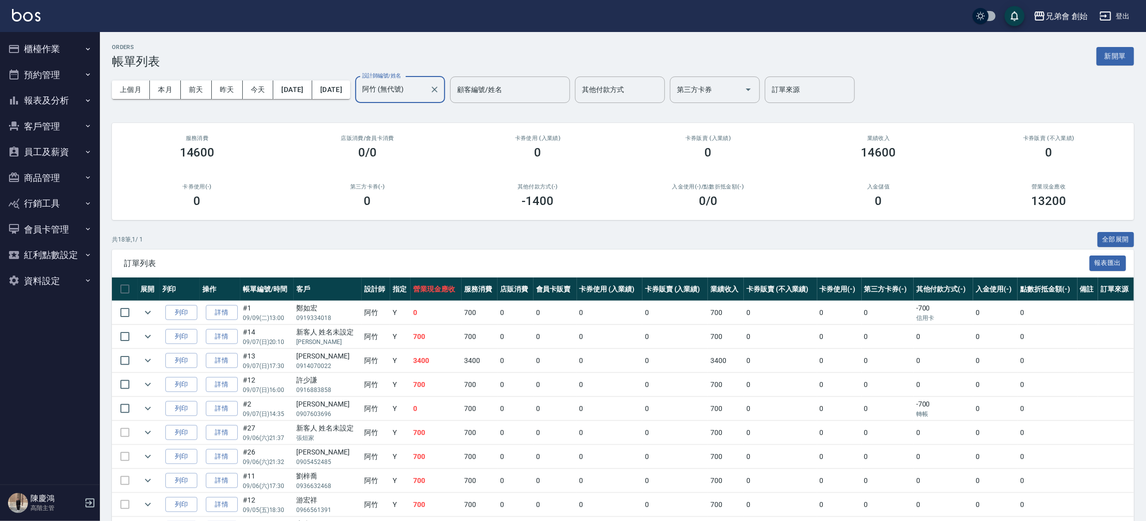
click at [426, 90] on input "阿竹 (無代號)" at bounding box center [393, 89] width 66 height 17
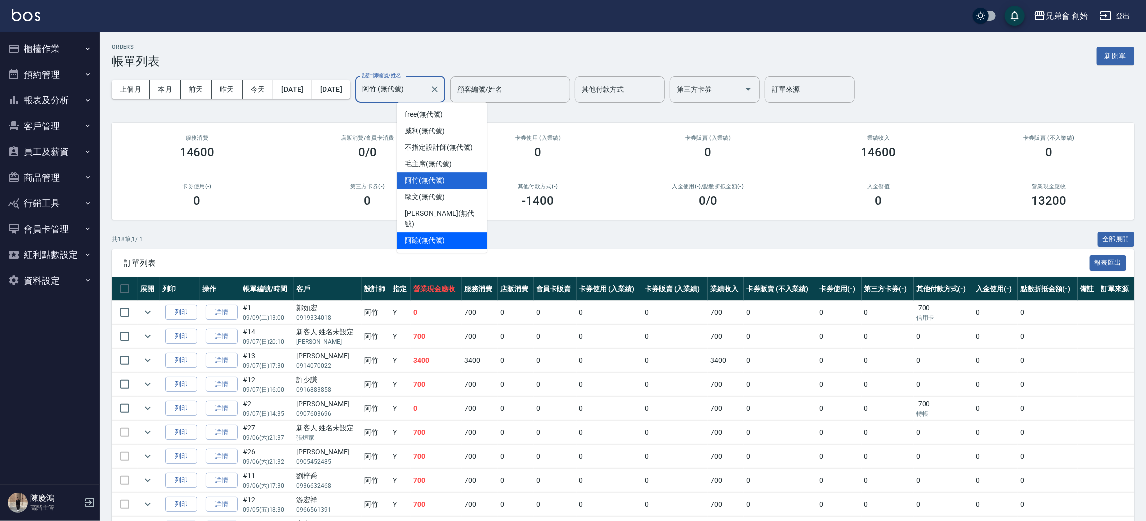
click at [455, 232] on div "阿蹦 (無代號)" at bounding box center [442, 240] width 90 height 16
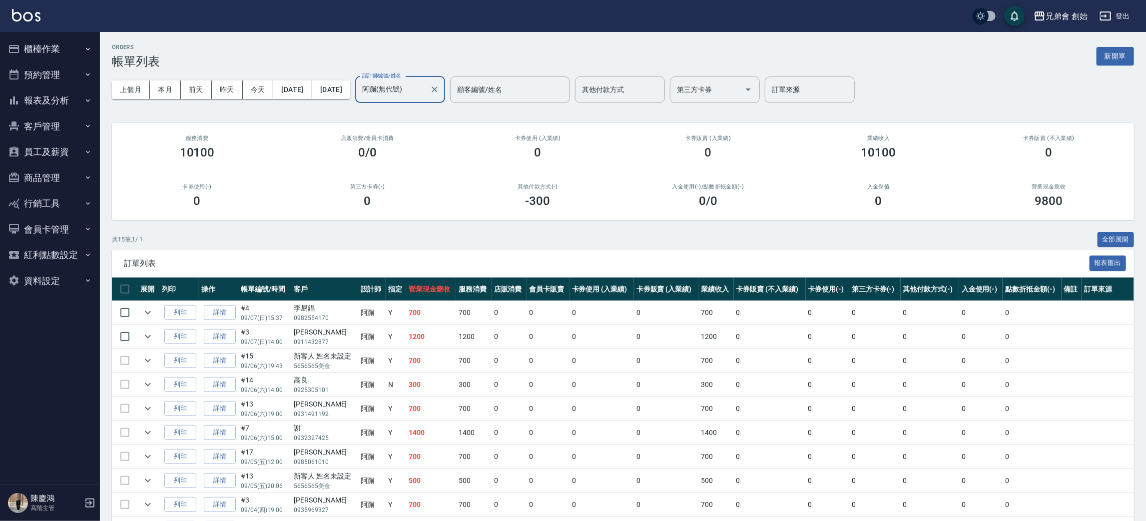
click at [426, 89] on input "阿蹦(無代號)" at bounding box center [393, 89] width 66 height 17
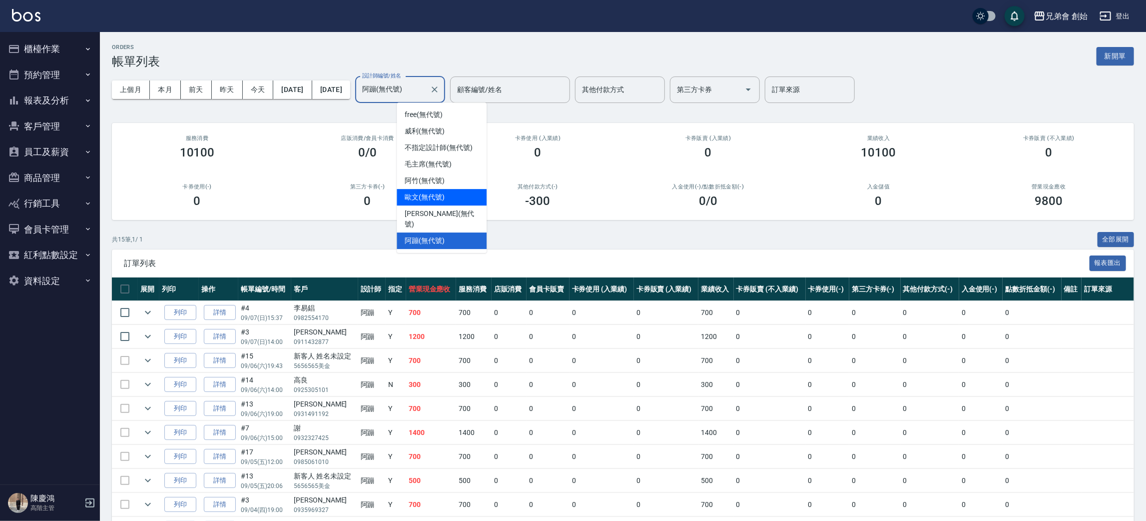
click at [442, 192] on span "歐文 (無代號)" at bounding box center [425, 197] width 40 height 10
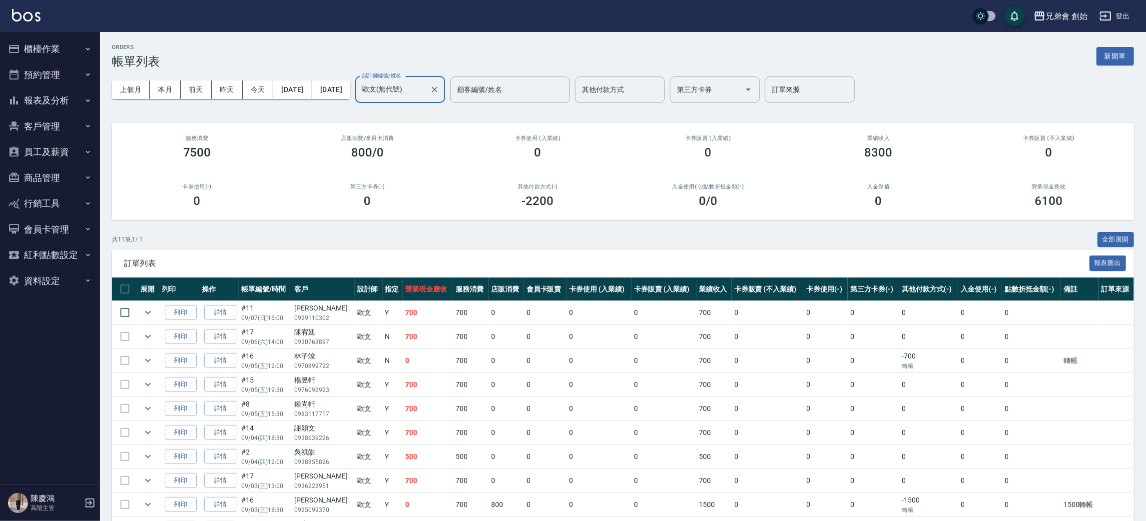
drag, startPoint x: 440, startPoint y: 92, endPoint x: 439, endPoint y: 98, distance: 6.2
click at [426, 91] on input "歐文(無代號)" at bounding box center [393, 89] width 66 height 17
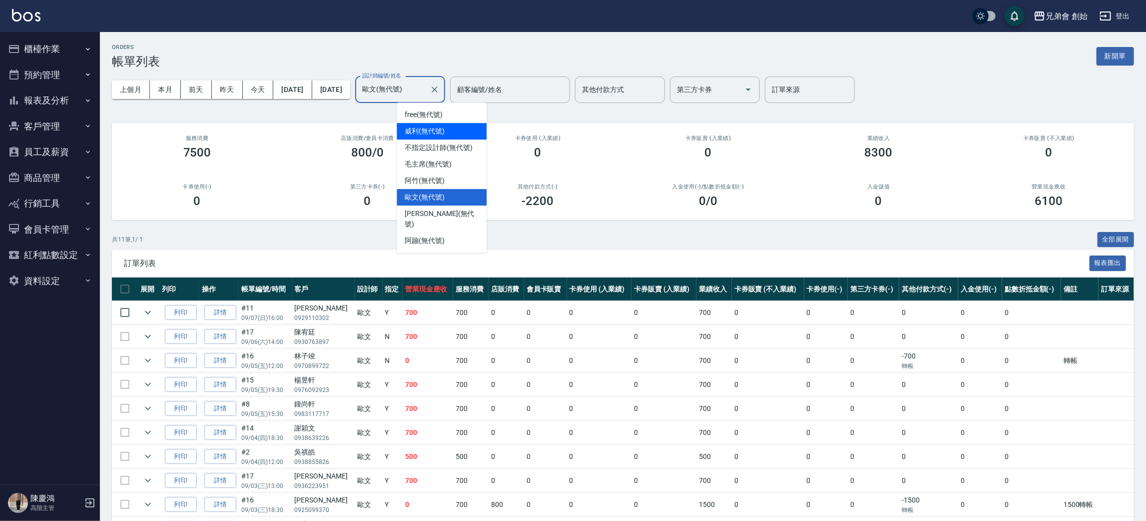
click at [448, 133] on div "[PERSON_NAME] (無代號)" at bounding box center [442, 131] width 90 height 16
type input "[PERSON_NAME](無代號)"
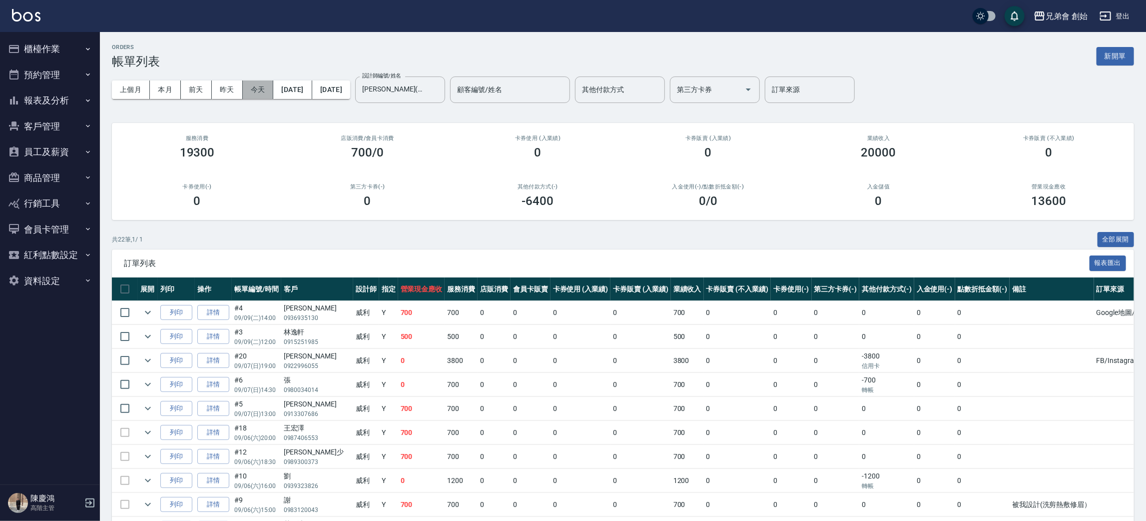
click at [260, 88] on button "今天" at bounding box center [258, 89] width 31 height 18
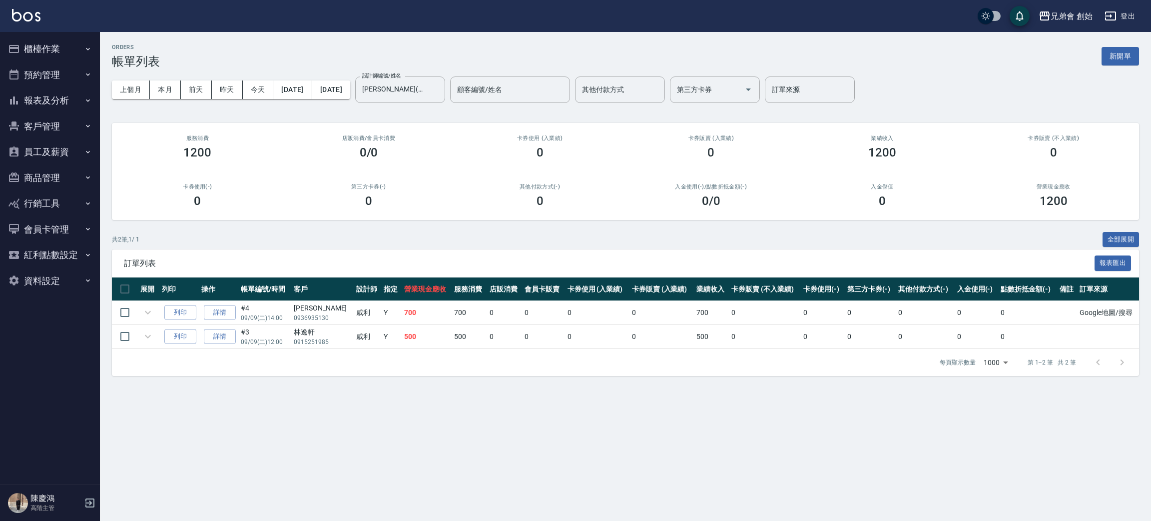
click at [365, 33] on div "ORDERS 帳單列表 新開單 上個月 本月 [DATE] [DATE] [DATE] [DATE] [DATE] 設計師編號/姓名 [PERSON_NAME…" at bounding box center [625, 210] width 1051 height 356
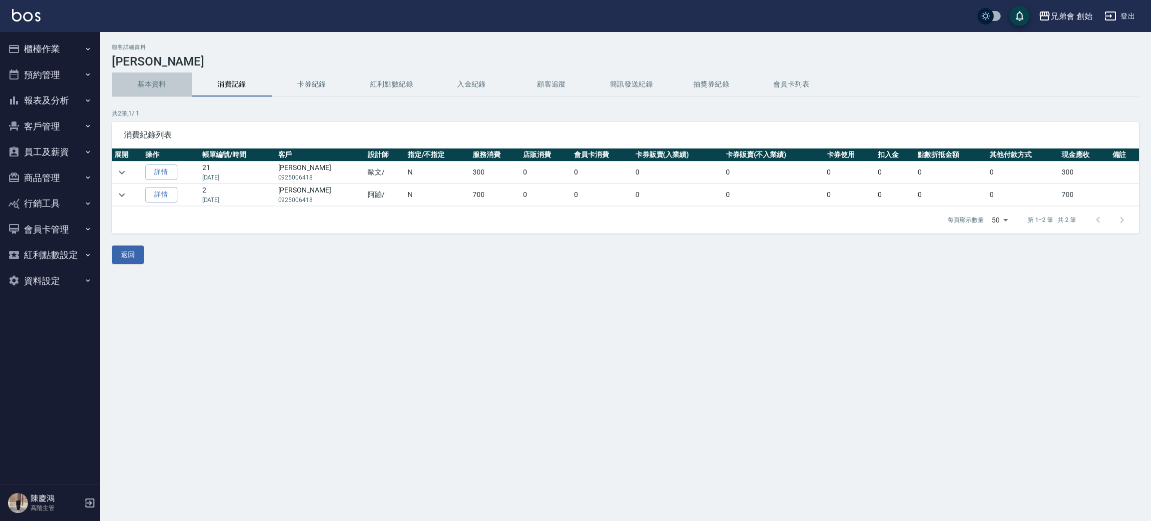
click at [137, 77] on button "基本資料" at bounding box center [152, 84] width 80 height 24
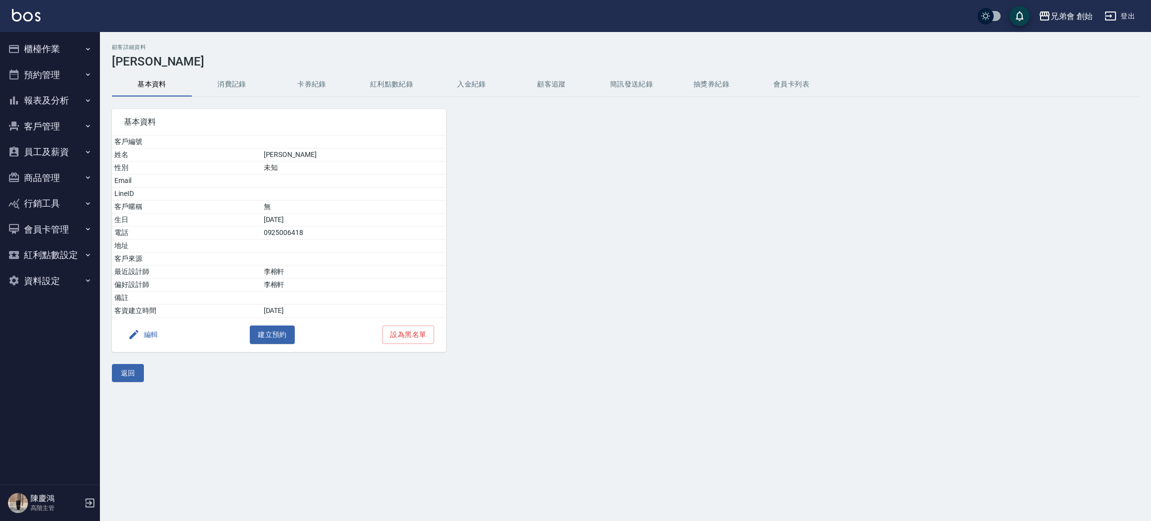
click at [223, 78] on button "消費記錄" at bounding box center [232, 84] width 80 height 24
